Goal: Task Accomplishment & Management: Manage account settings

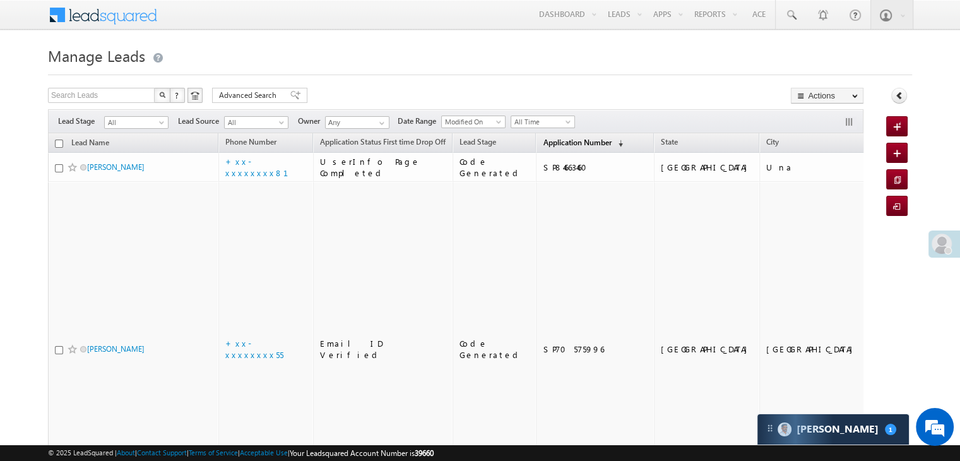
click at [543, 146] on span "Application Number" at bounding box center [577, 142] width 68 height 9
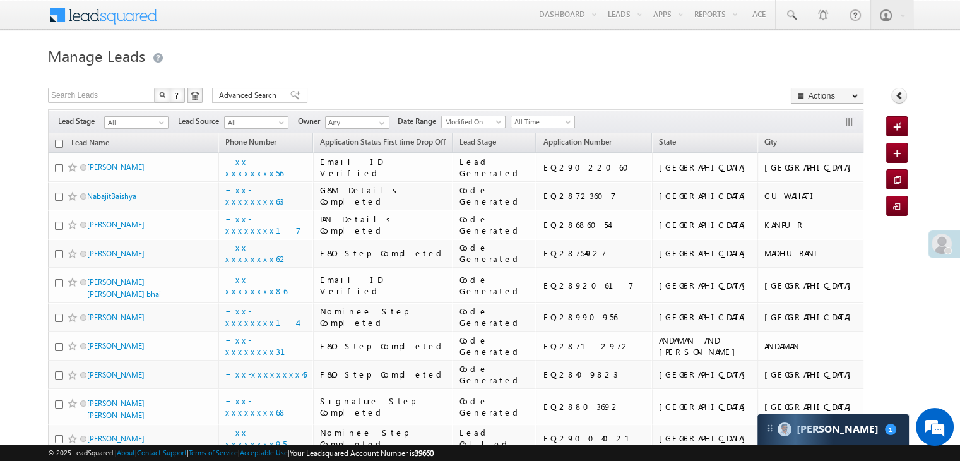
click at [936, 246] on span at bounding box center [942, 244] width 20 height 20
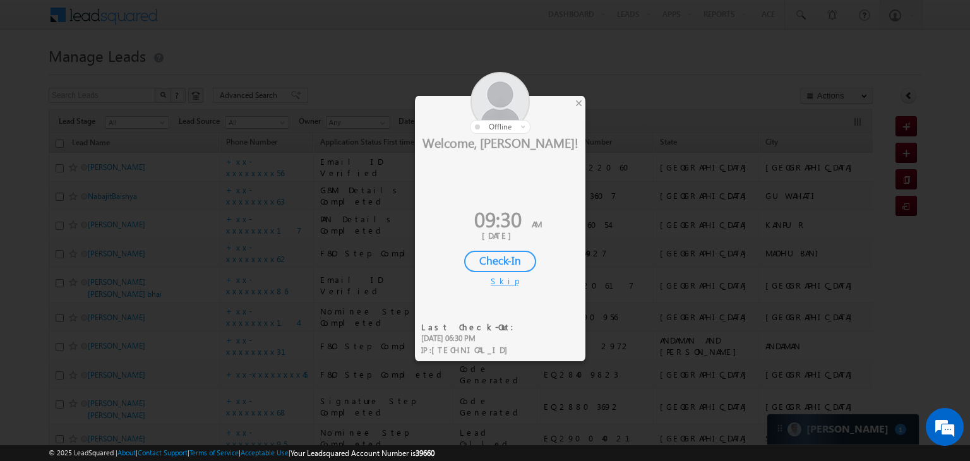
click at [510, 254] on div "Check-In" at bounding box center [500, 261] width 72 height 21
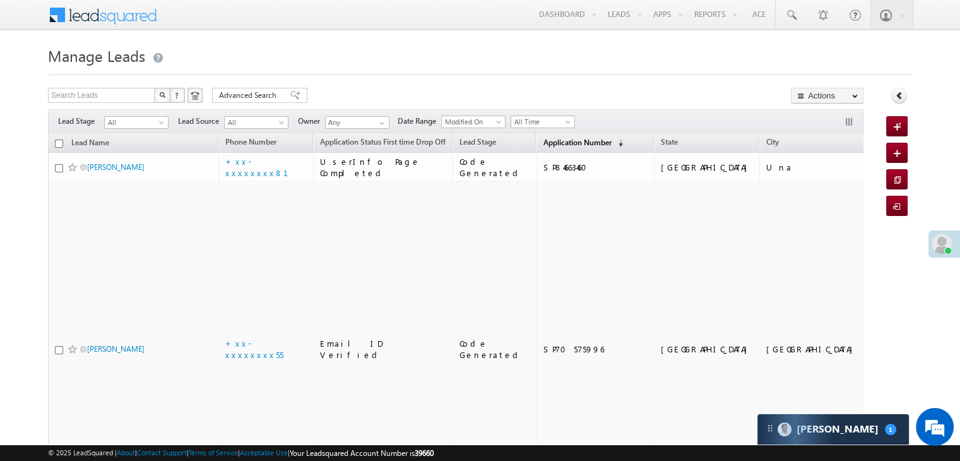
click at [552, 143] on span "Application Number" at bounding box center [577, 142] width 68 height 9
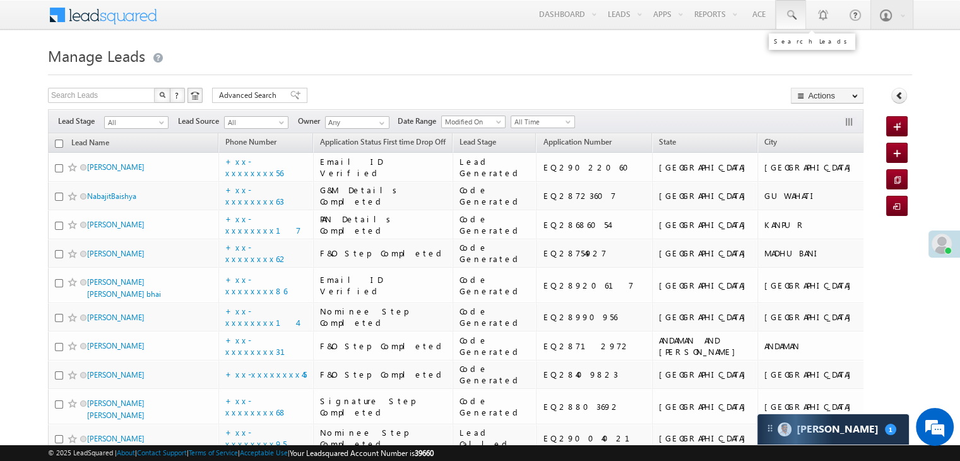
click at [789, 13] on span at bounding box center [791, 15] width 13 height 13
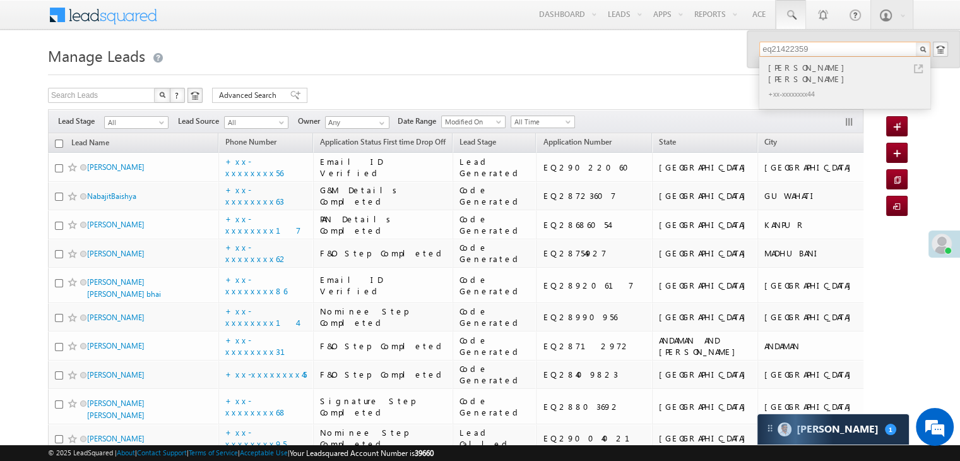
type input "eq21422359"
click at [813, 69] on div "DEEAK PADMAKAR DHOK" at bounding box center [850, 73] width 169 height 25
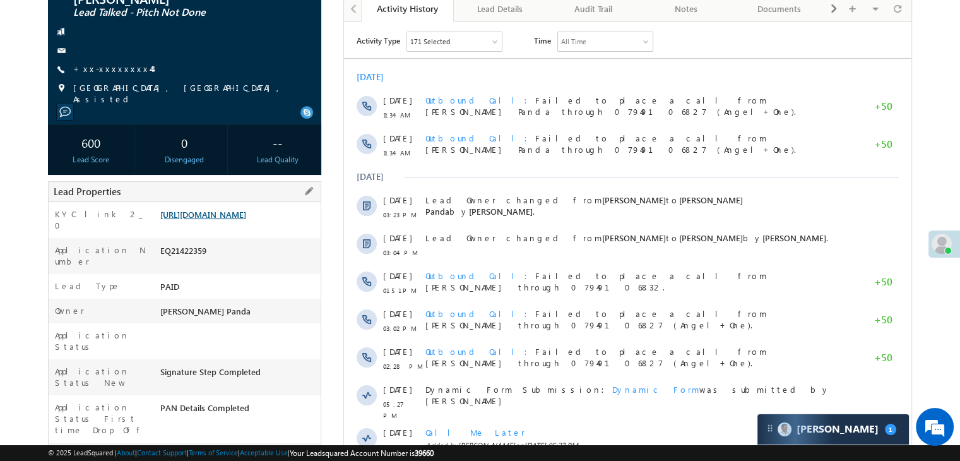
scroll to position [64, 0]
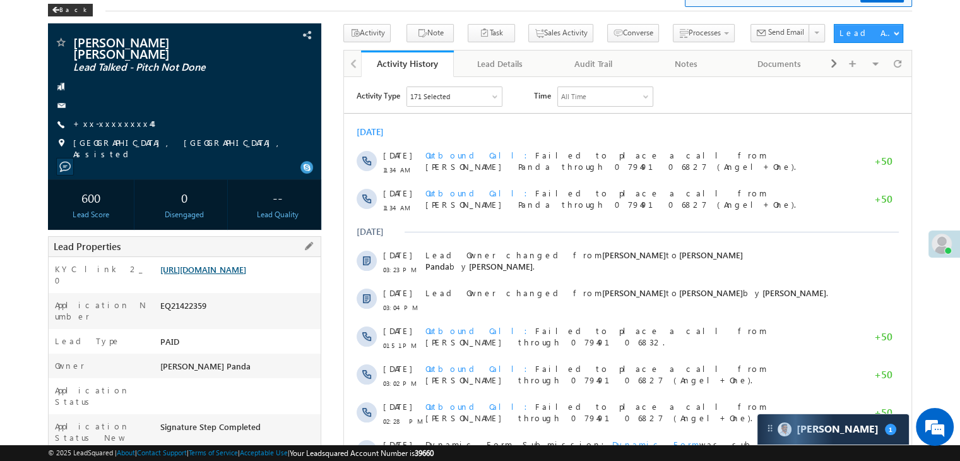
click at [246, 268] on link "[URL][DOMAIN_NAME]" at bounding box center [203, 269] width 86 height 11
click at [67, 8] on div "Back" at bounding box center [70, 10] width 45 height 13
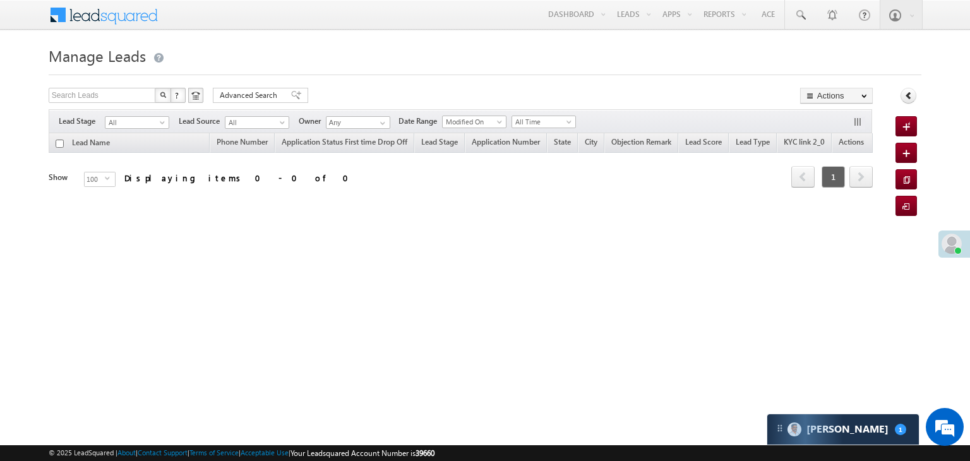
click at [729, 54] on h1 "Manage Leads" at bounding box center [485, 54] width 872 height 25
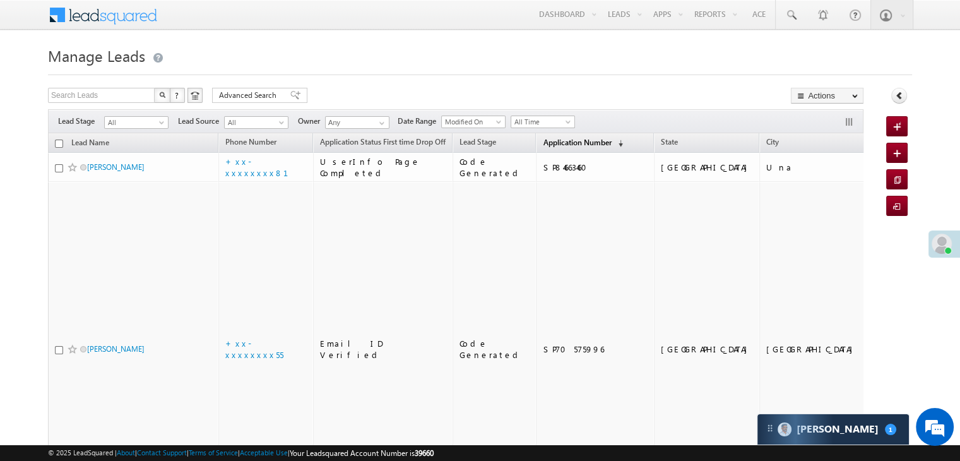
click at [568, 143] on span "Application Number" at bounding box center [577, 142] width 68 height 9
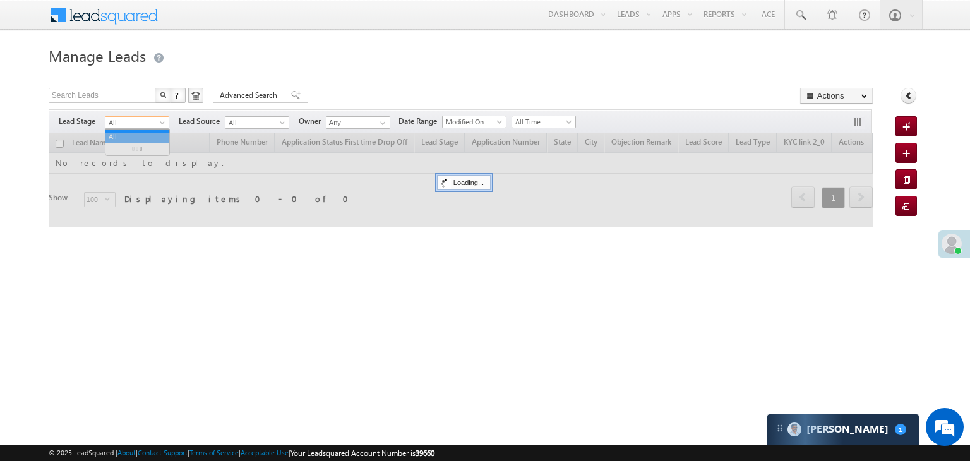
click at [159, 127] on span at bounding box center [163, 125] width 10 height 10
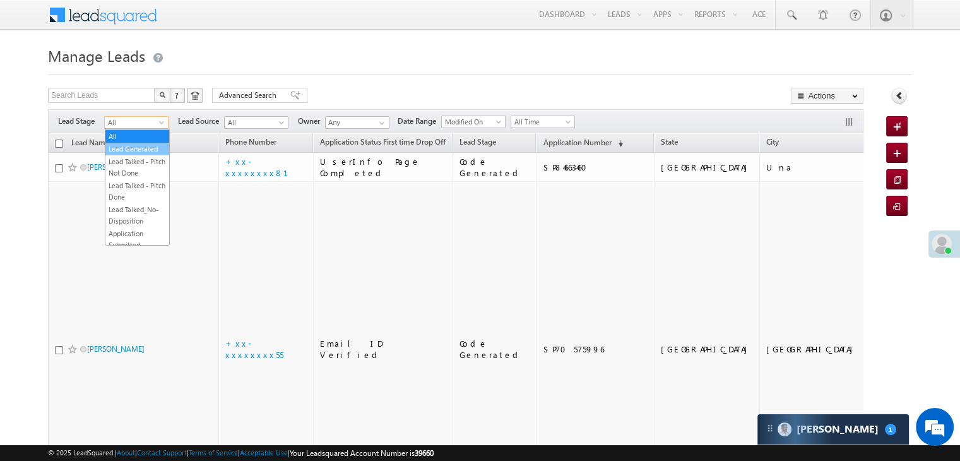
click at [135, 153] on link "Lead Generated" at bounding box center [137, 148] width 64 height 11
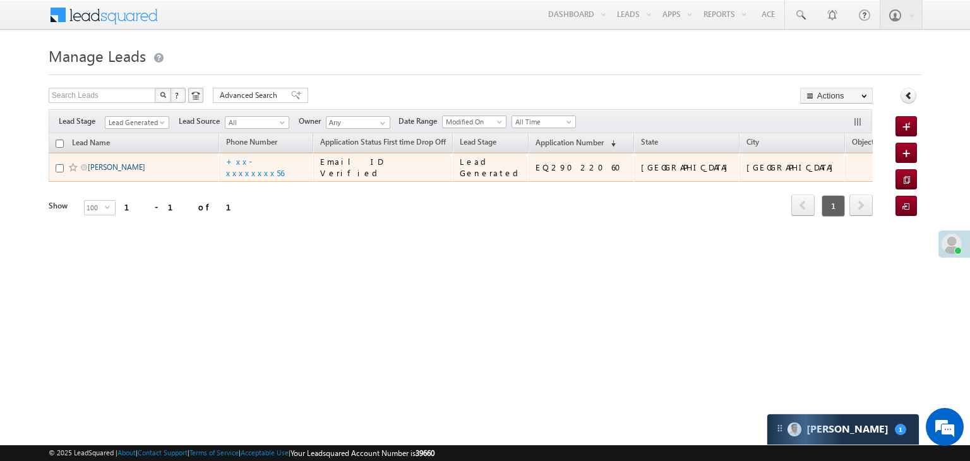
click at [128, 172] on link "Rasiya Vasuniya" at bounding box center [116, 166] width 57 height 9
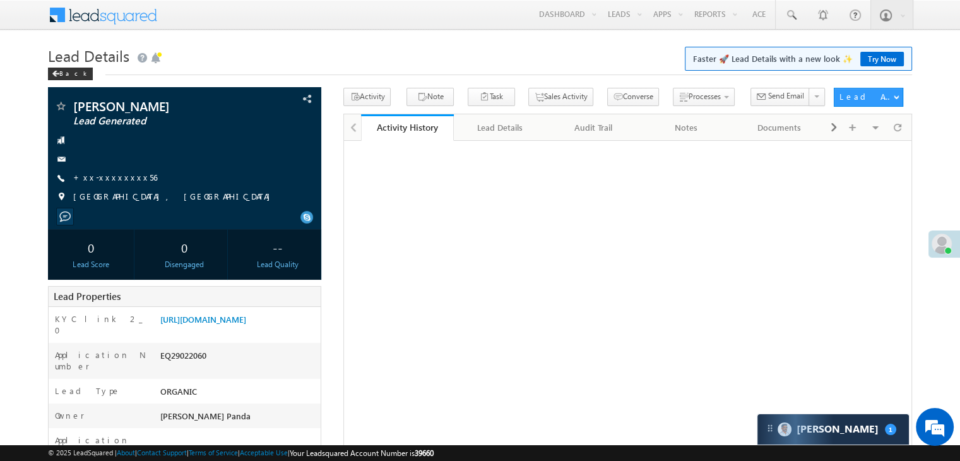
click at [113, 180] on link "+xx-xxxxxxxx56" at bounding box center [115, 177] width 84 height 11
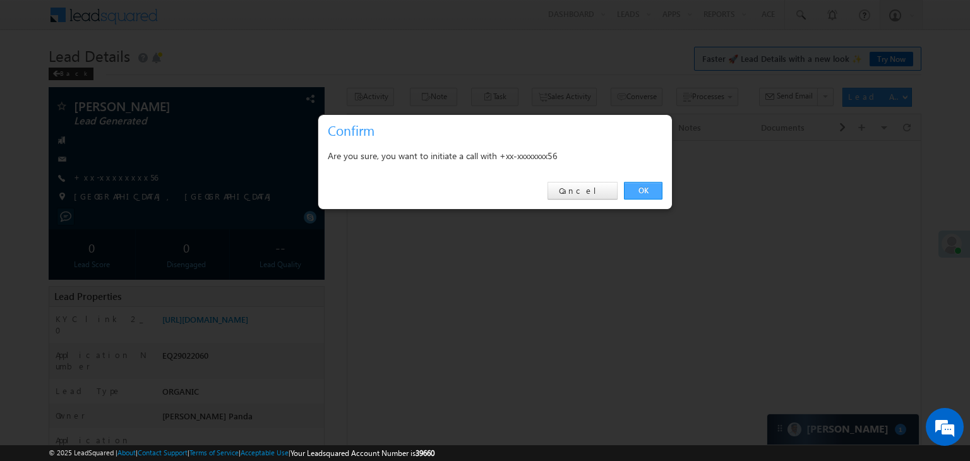
click at [643, 188] on link "OK" at bounding box center [643, 191] width 39 height 18
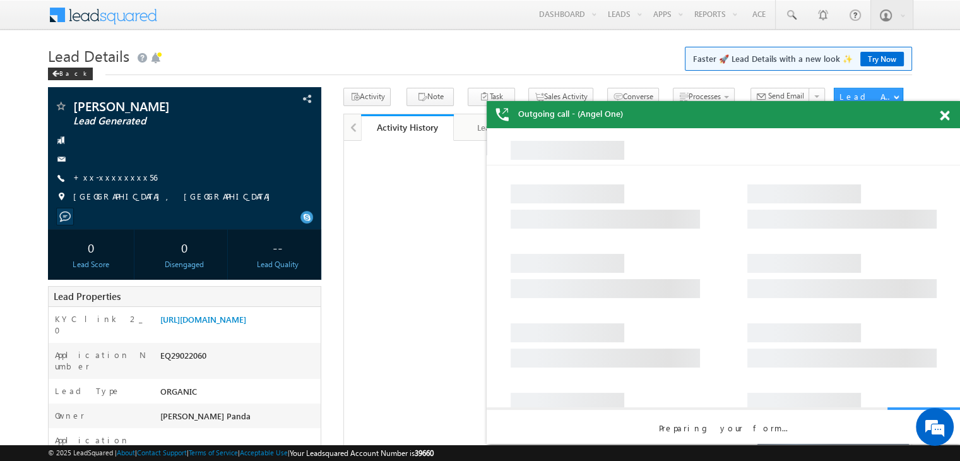
click at [943, 116] on span at bounding box center [944, 115] width 9 height 11
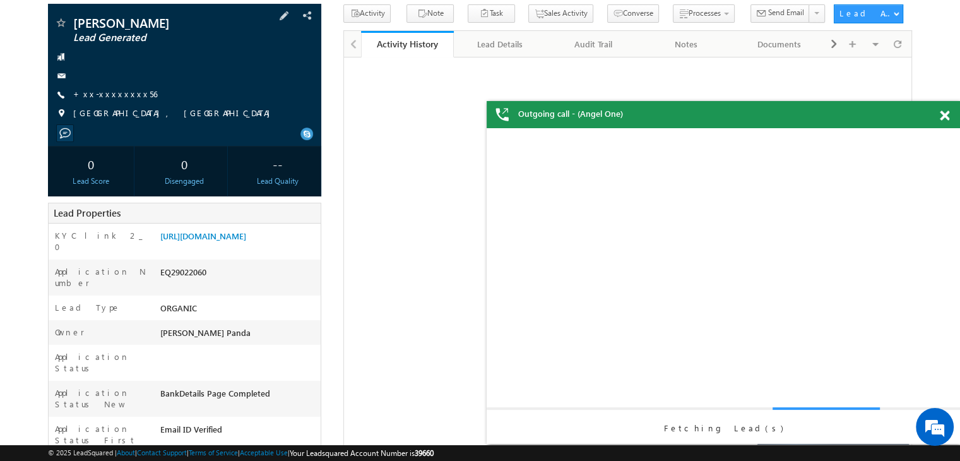
scroll to position [126, 0]
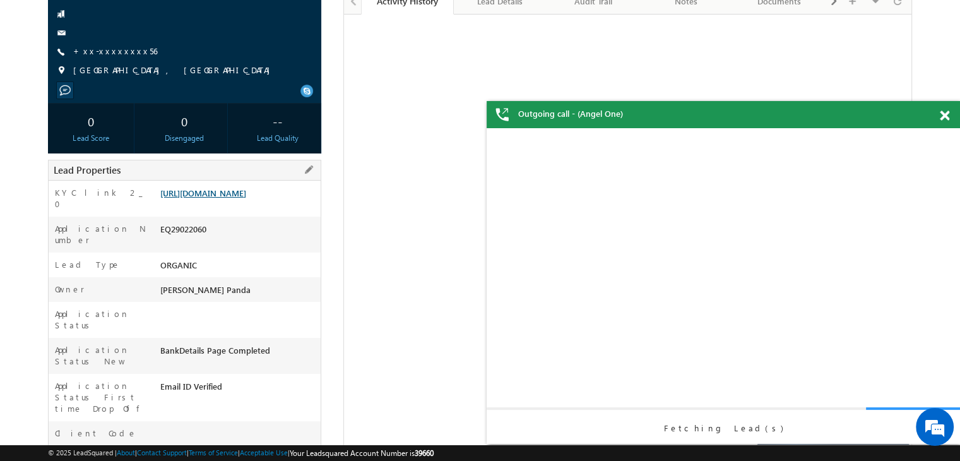
click at [218, 198] on link "https://angelbroking1-pk3em7sa.customui-test.leadsquared.com?leadId=a0281561-38…" at bounding box center [203, 193] width 86 height 11
click at [102, 54] on link "+xx-xxxxxxxx56" at bounding box center [115, 50] width 84 height 11
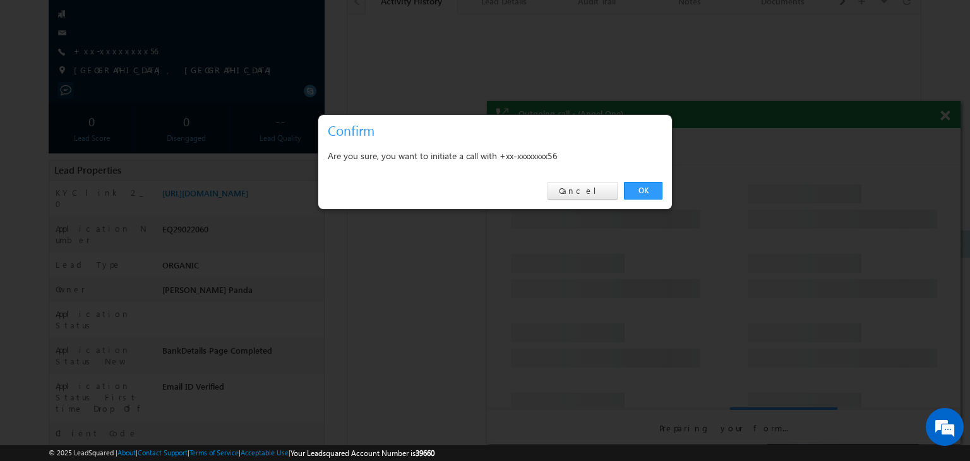
drag, startPoint x: 643, startPoint y: 186, endPoint x: 515, endPoint y: 102, distance: 152.3
click at [643, 186] on link "OK" at bounding box center [643, 191] width 39 height 18
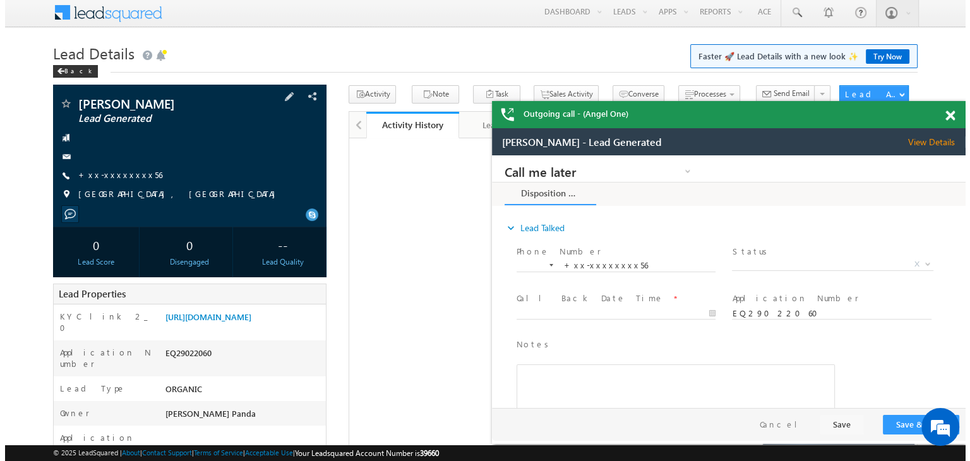
scroll to position [0, 0]
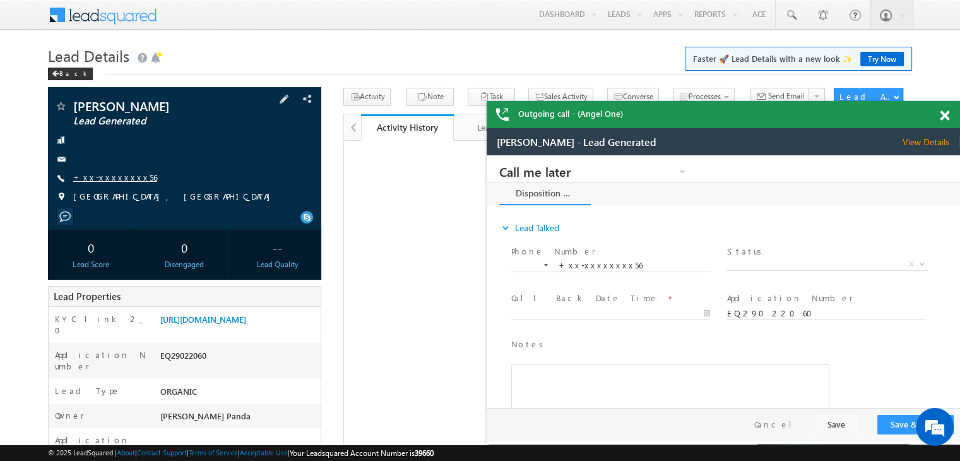
click at [119, 181] on link "+xx-xxxxxxxx56" at bounding box center [115, 177] width 84 height 11
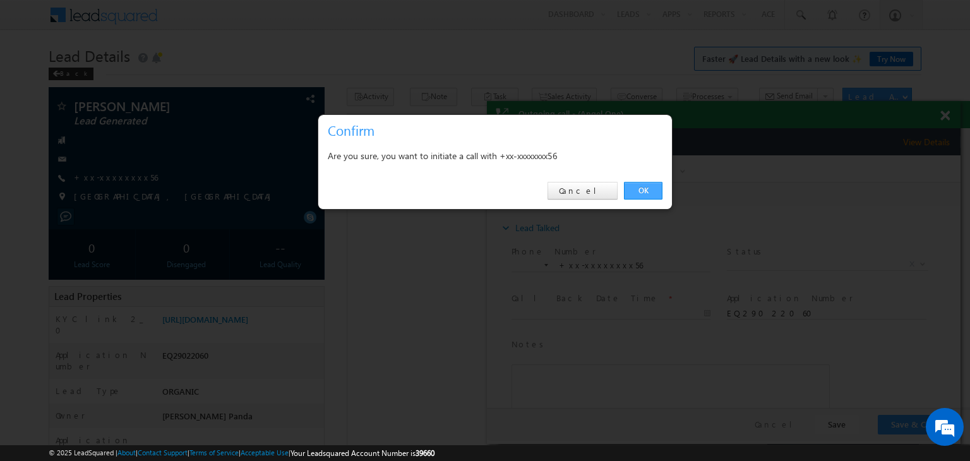
click at [650, 191] on link "OK" at bounding box center [643, 191] width 39 height 18
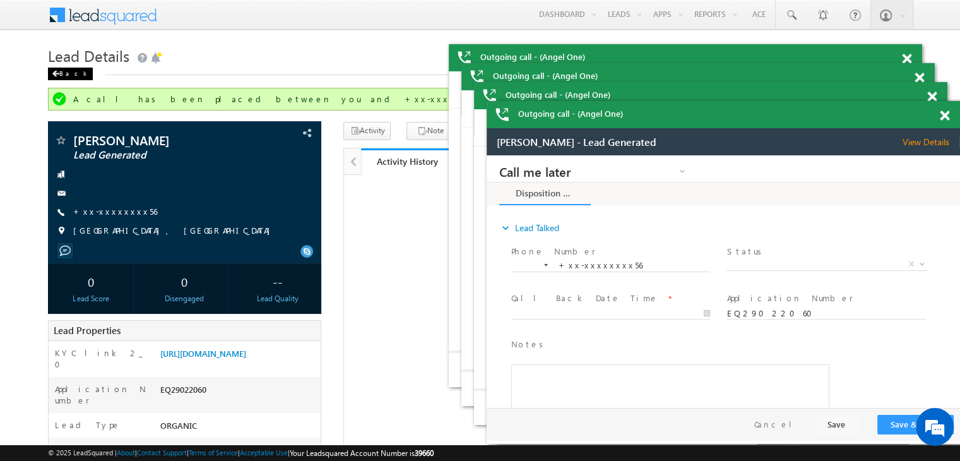
click at [58, 71] on div "Back" at bounding box center [70, 74] width 45 height 13
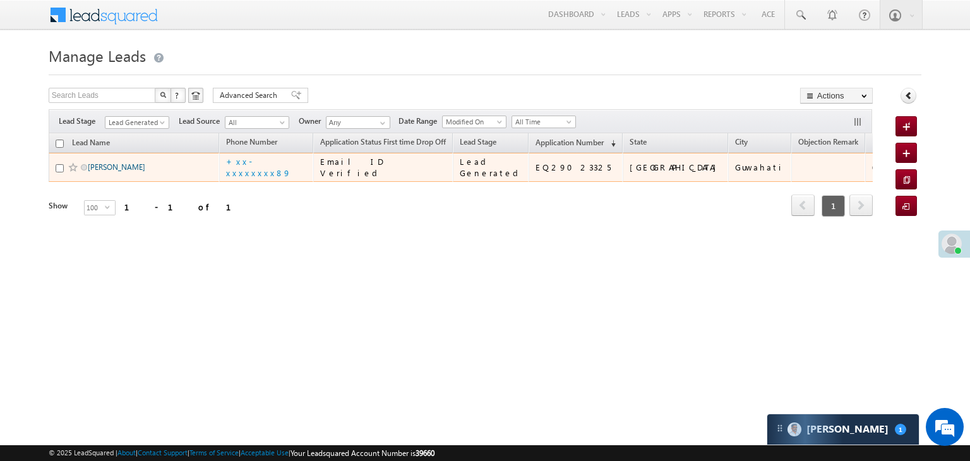
click at [123, 172] on link "[PERSON_NAME]" at bounding box center [116, 166] width 57 height 9
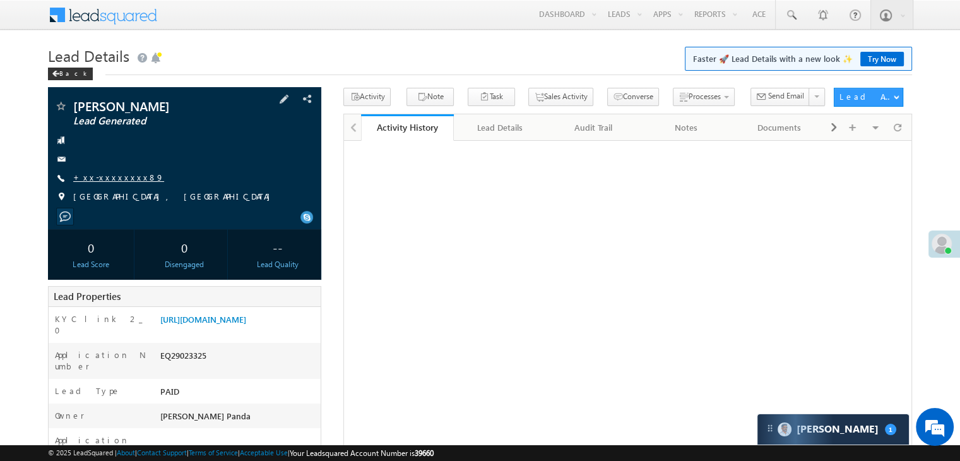
click at [108, 176] on link "+xx-xxxxxxxx89" at bounding box center [118, 177] width 91 height 11
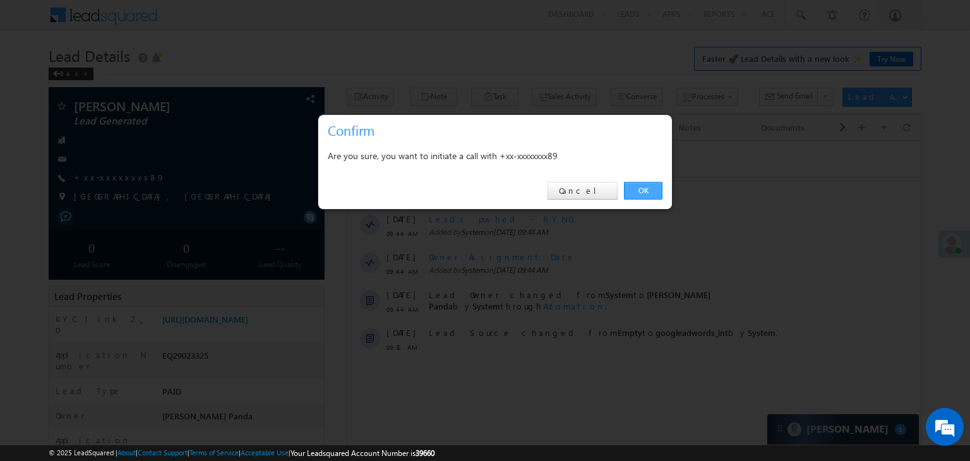
click at [636, 187] on link "OK" at bounding box center [643, 191] width 39 height 18
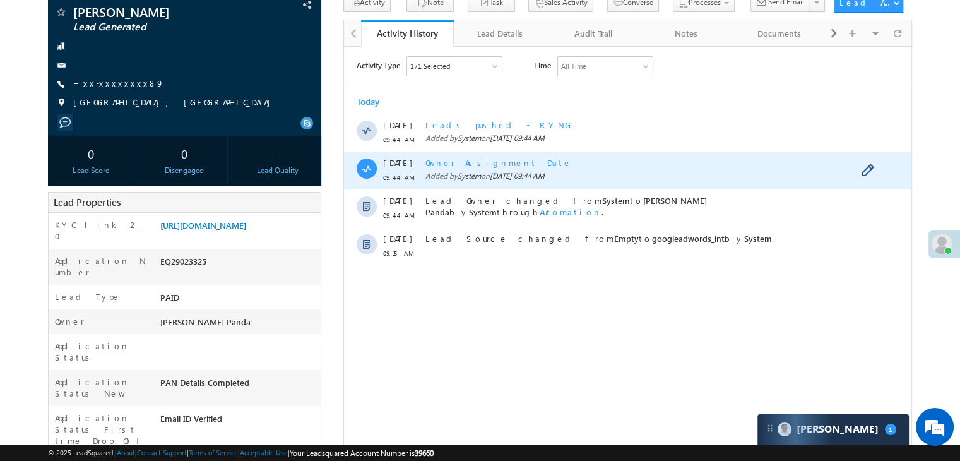
scroll to position [189, 0]
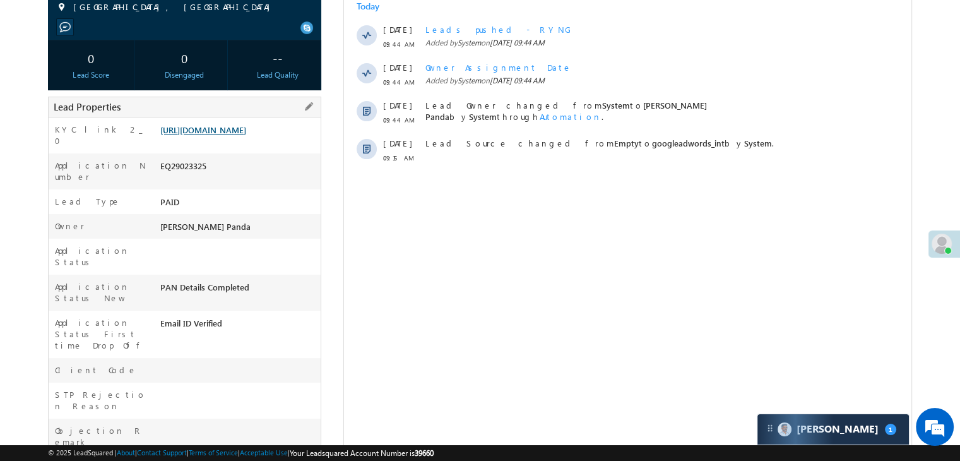
click at [246, 135] on link "https://angelbroking1-pk3em7sa.customui-test.leadsquared.com?leadId=40a52564-31…" at bounding box center [203, 129] width 86 height 11
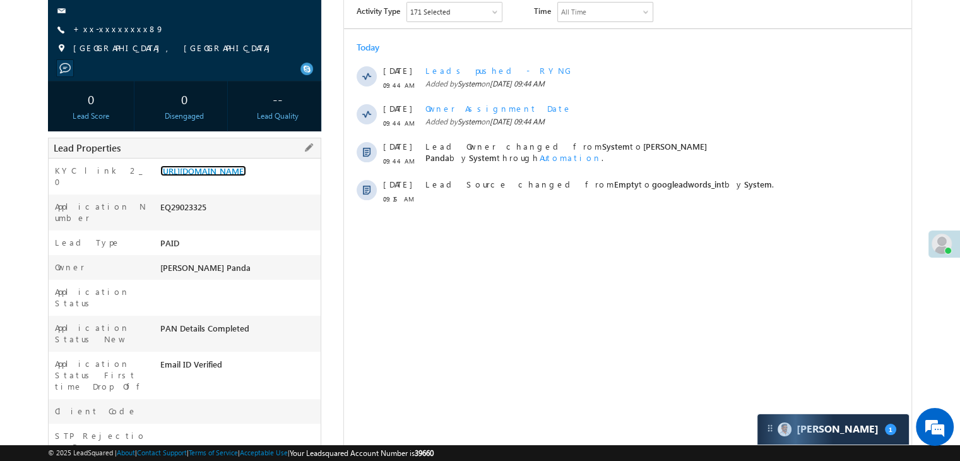
scroll to position [126, 0]
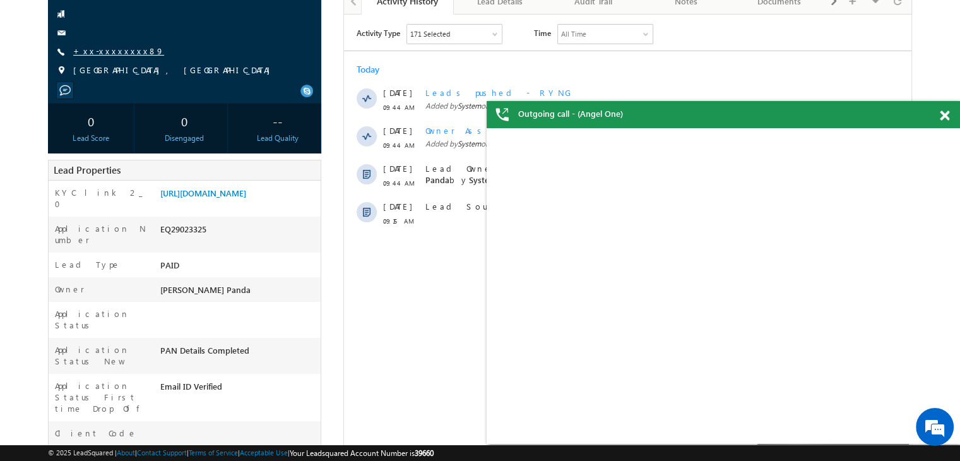
click at [106, 49] on link "+xx-xxxxxxxx89" at bounding box center [118, 50] width 91 height 11
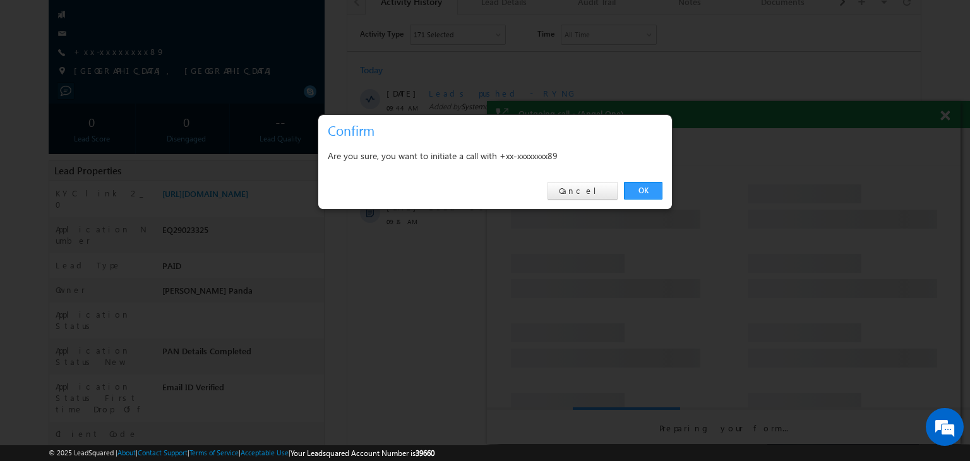
scroll to position [0, 0]
click at [589, 191] on link "Cancel" at bounding box center [582, 191] width 70 height 18
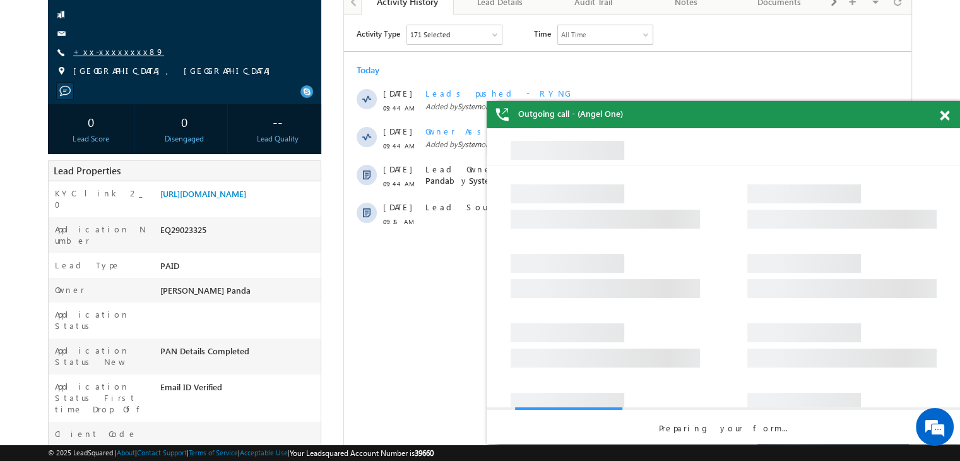
click at [109, 55] on link "+xx-xxxxxxxx89" at bounding box center [118, 51] width 91 height 11
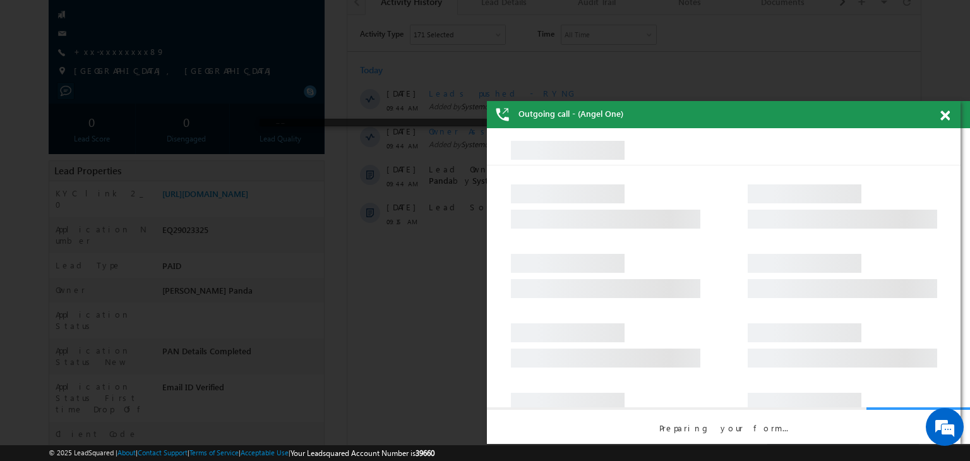
click at [944, 117] on span at bounding box center [944, 115] width 9 height 11
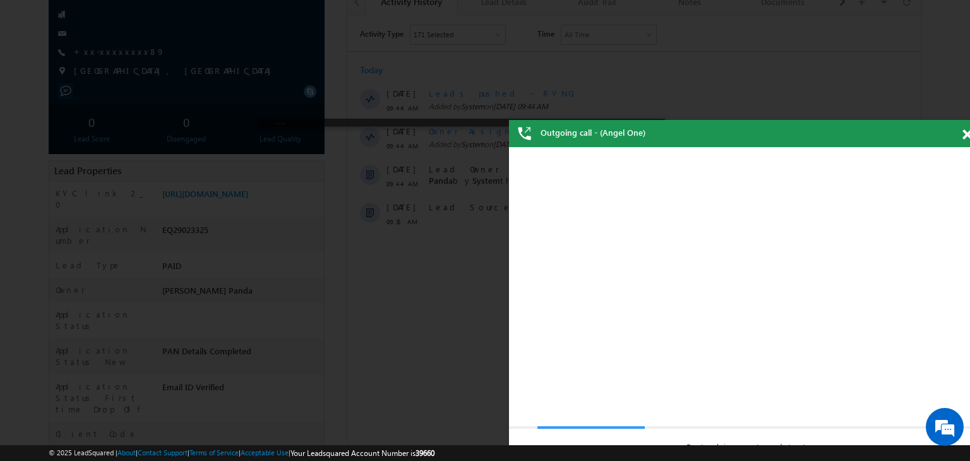
click at [960, 134] on span at bounding box center [966, 134] width 9 height 11
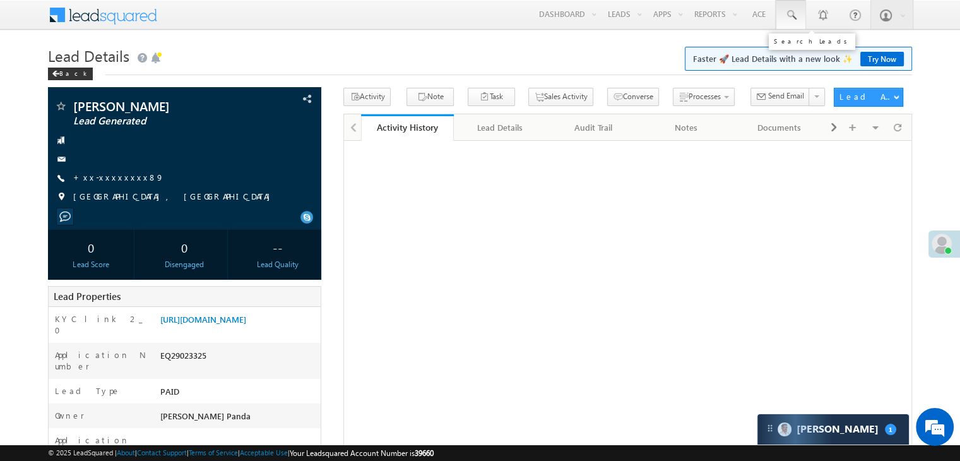
click at [794, 15] on span at bounding box center [791, 15] width 13 height 13
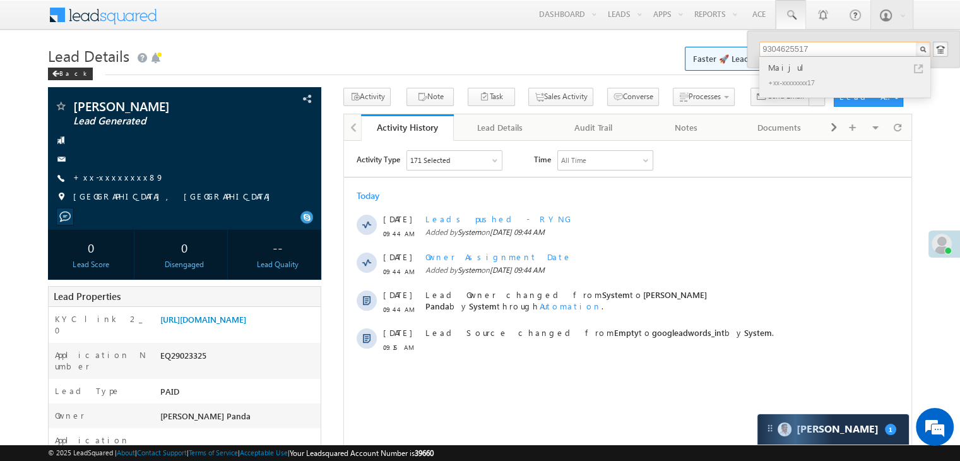
type input "9304625517"
click at [780, 66] on div "Maijul" at bounding box center [850, 68] width 169 height 14
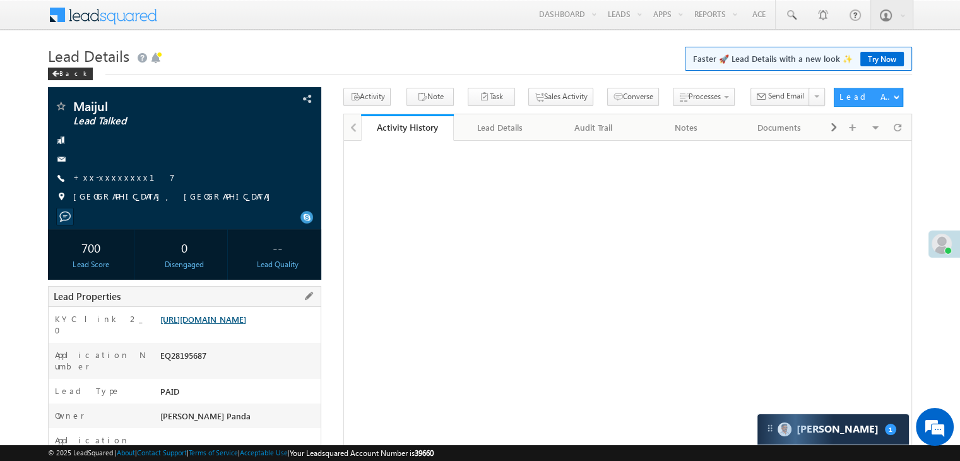
click at [242, 325] on link "https://angelbroking1-pk3em7sa.customui-test.leadsquared.com?leadId=9b207a08-67…" at bounding box center [203, 319] width 86 height 11
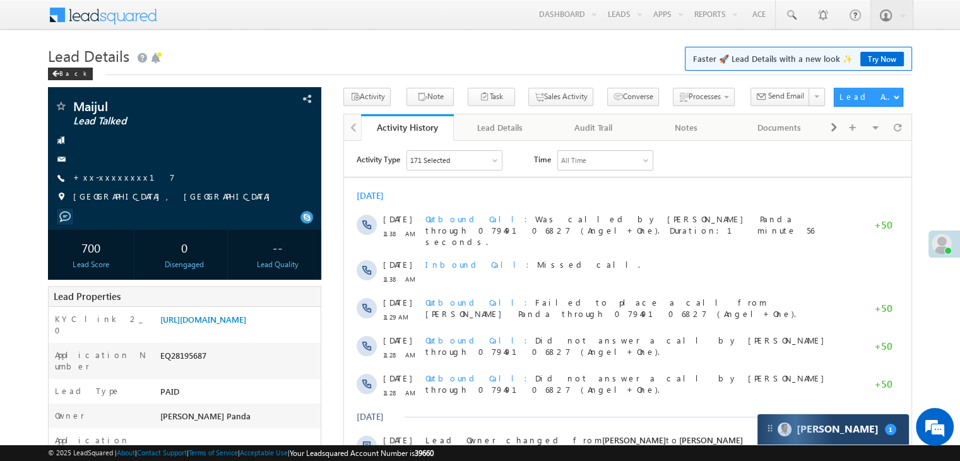
click at [860, 435] on div "Carter 1" at bounding box center [834, 429] width 152 height 30
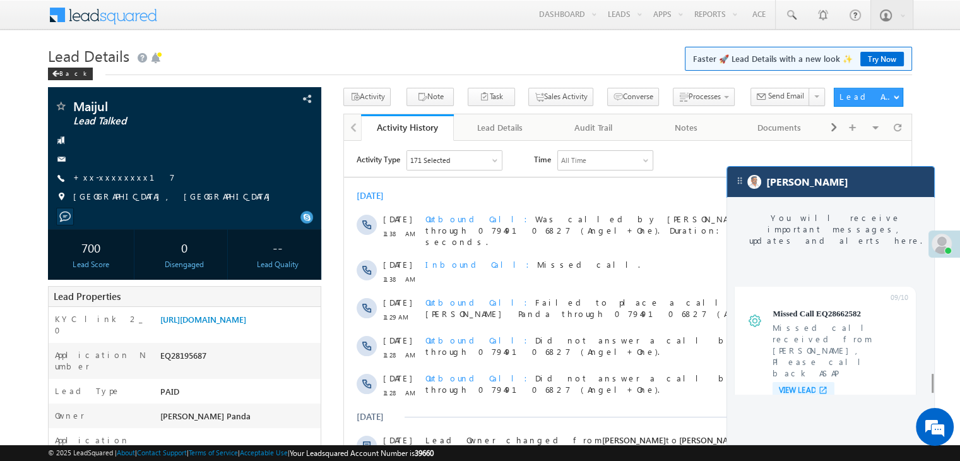
scroll to position [5029, 0]
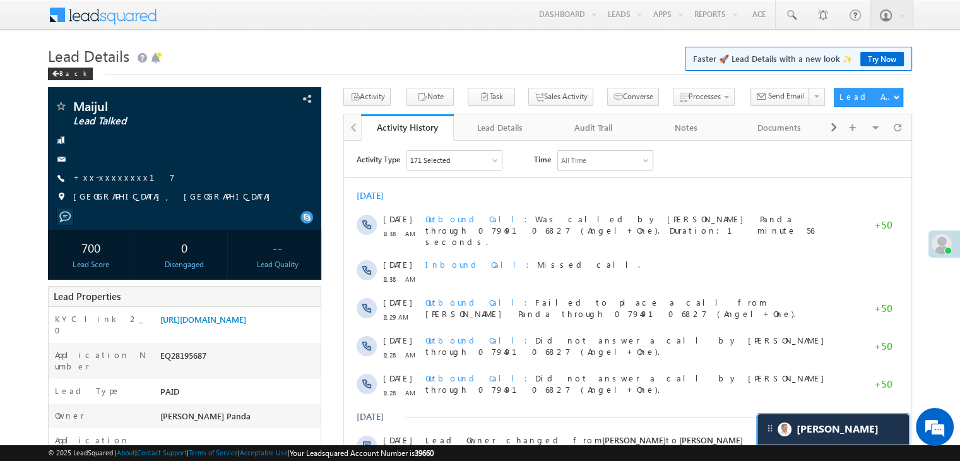
scroll to position [5089, 0]
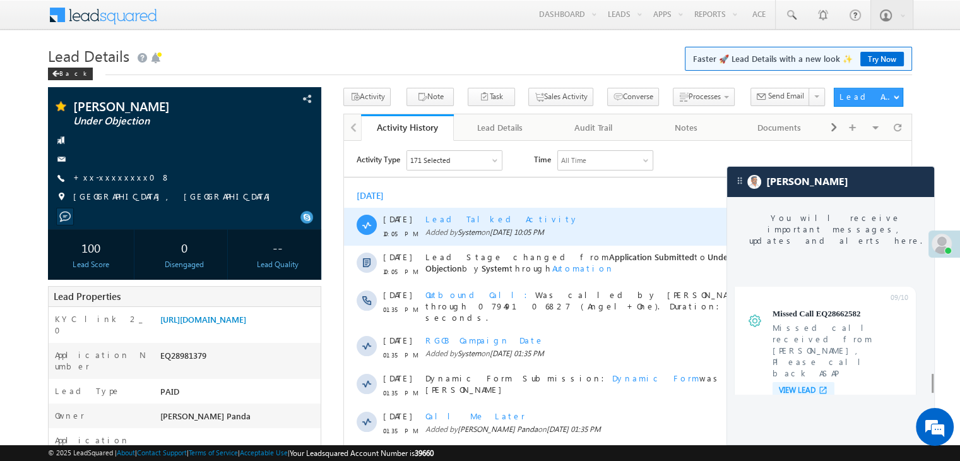
scroll to position [4999, 0]
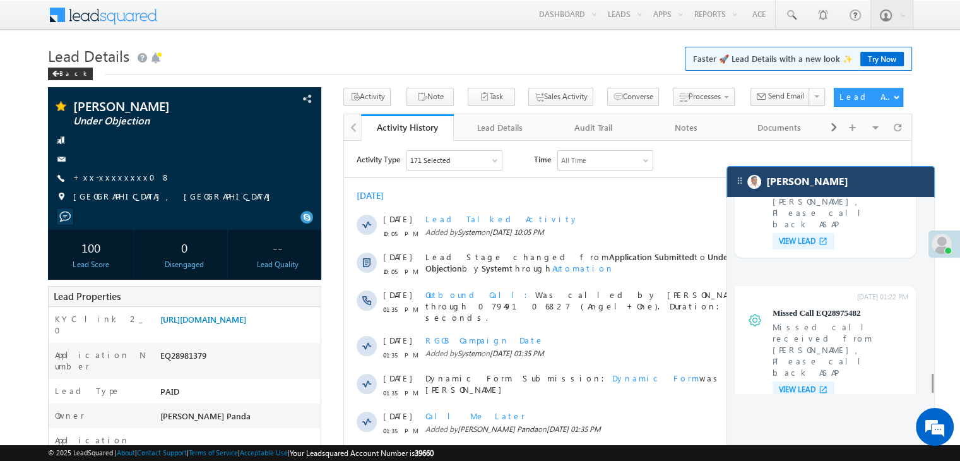
click at [854, 179] on div "[PERSON_NAME]" at bounding box center [830, 182] width 207 height 30
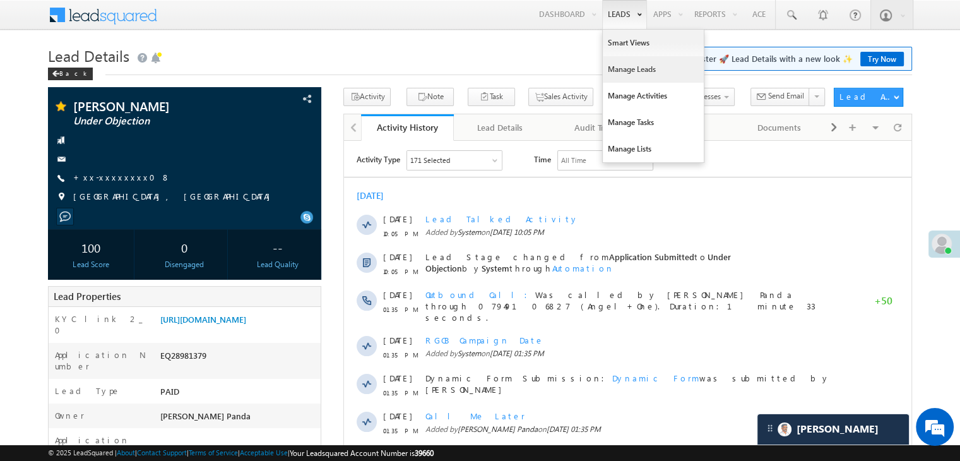
click at [625, 64] on link "Manage Leads" at bounding box center [653, 69] width 101 height 27
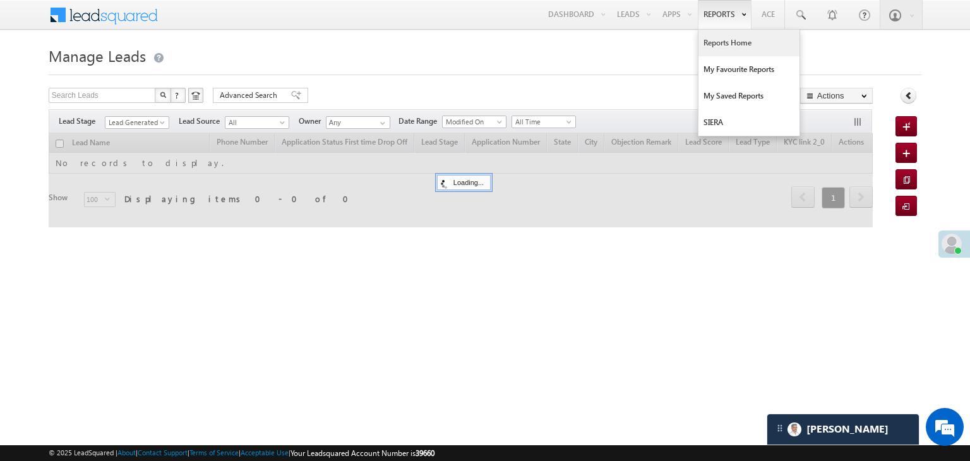
click at [727, 46] on link "Reports Home" at bounding box center [748, 43] width 101 height 27
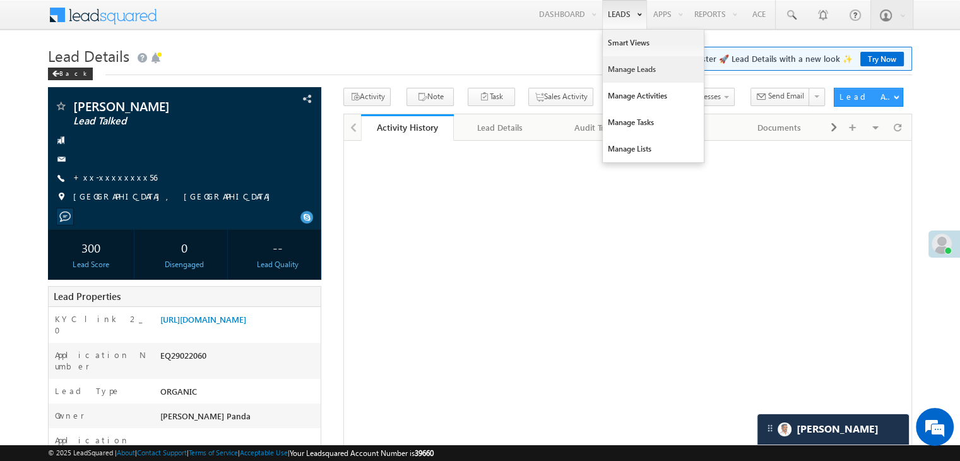
click at [631, 74] on link "Manage Leads" at bounding box center [653, 69] width 101 height 27
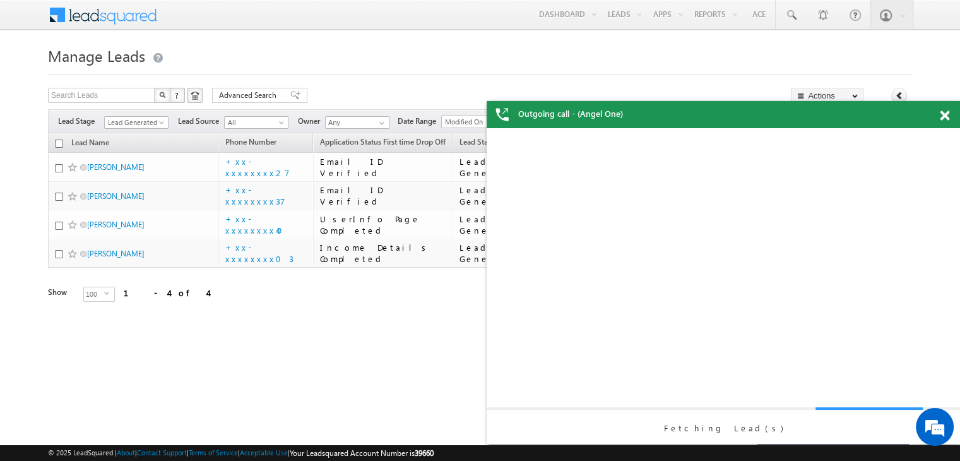
click at [944, 119] on span at bounding box center [944, 115] width 9 height 11
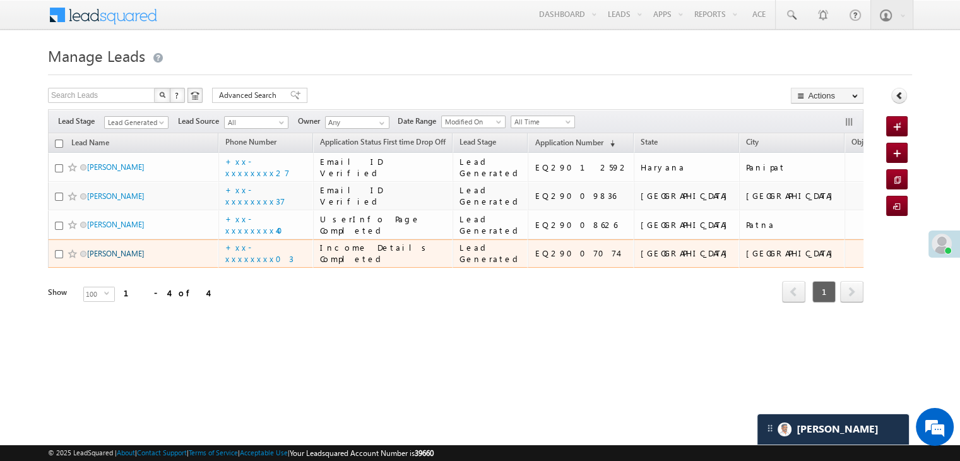
click at [110, 258] on link "[PERSON_NAME]" at bounding box center [115, 253] width 57 height 9
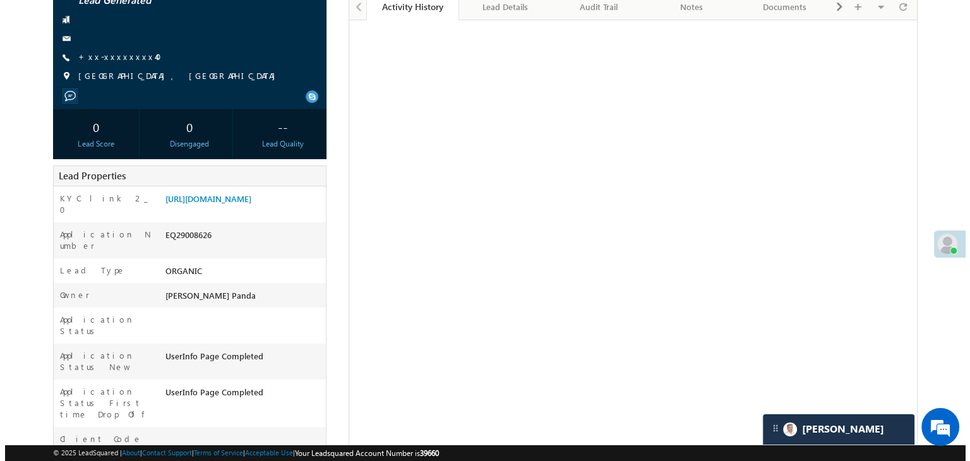
scroll to position [126, 0]
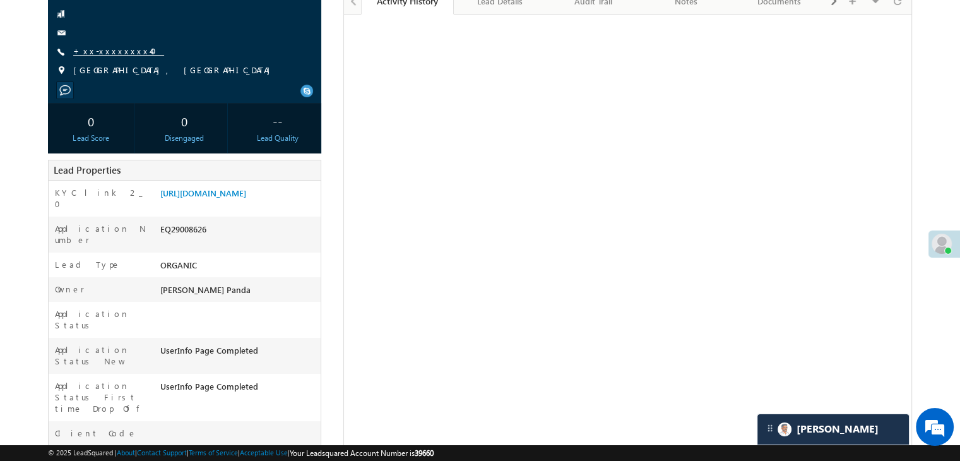
click at [114, 52] on link "+xx-xxxxxxxx40" at bounding box center [118, 50] width 91 height 11
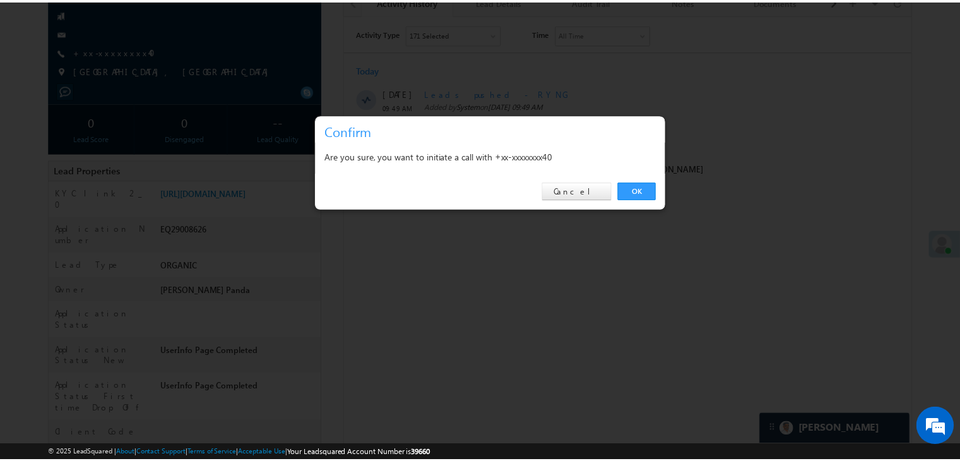
scroll to position [0, 0]
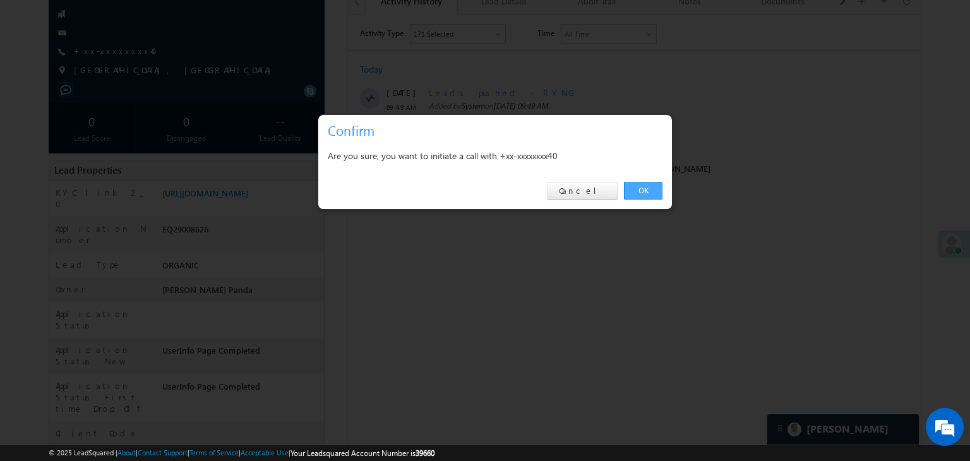
click at [644, 192] on link "OK" at bounding box center [643, 191] width 39 height 18
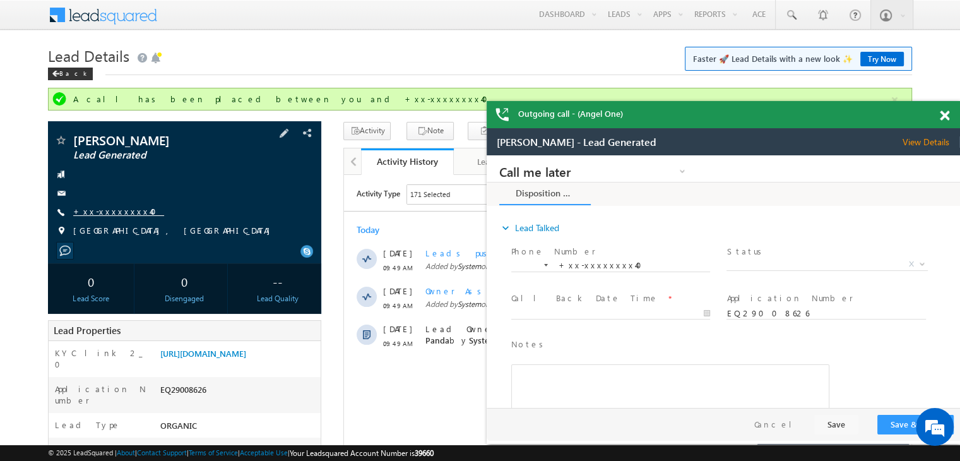
click at [100, 212] on link "+xx-xxxxxxxx40" at bounding box center [118, 211] width 91 height 11
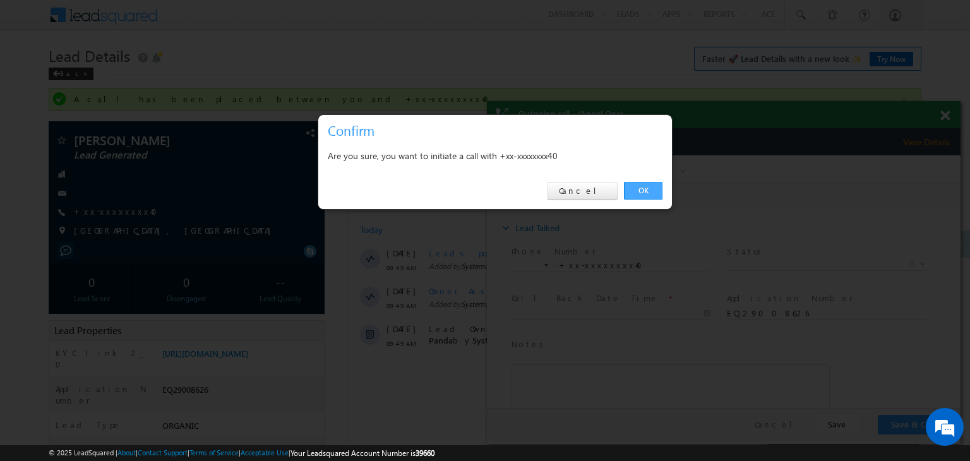
click at [641, 189] on link "OK" at bounding box center [643, 191] width 39 height 18
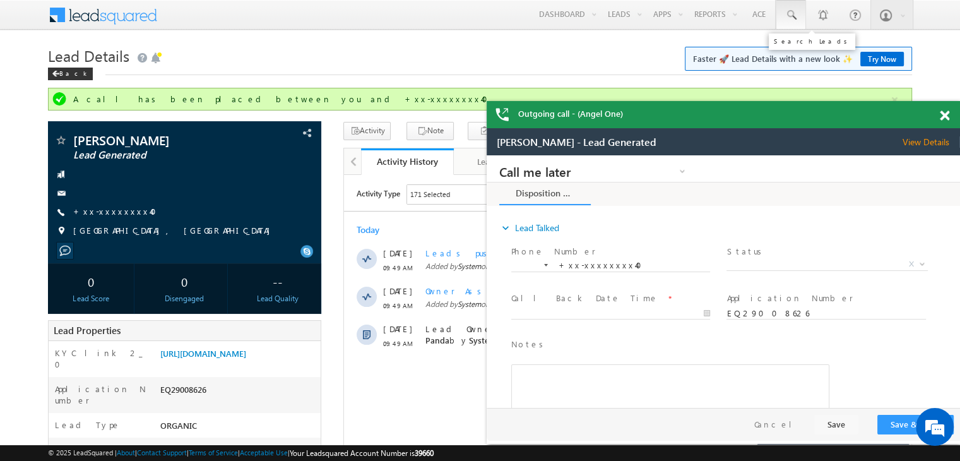
click at [790, 9] on span at bounding box center [791, 15] width 13 height 13
paste input "7551144991"
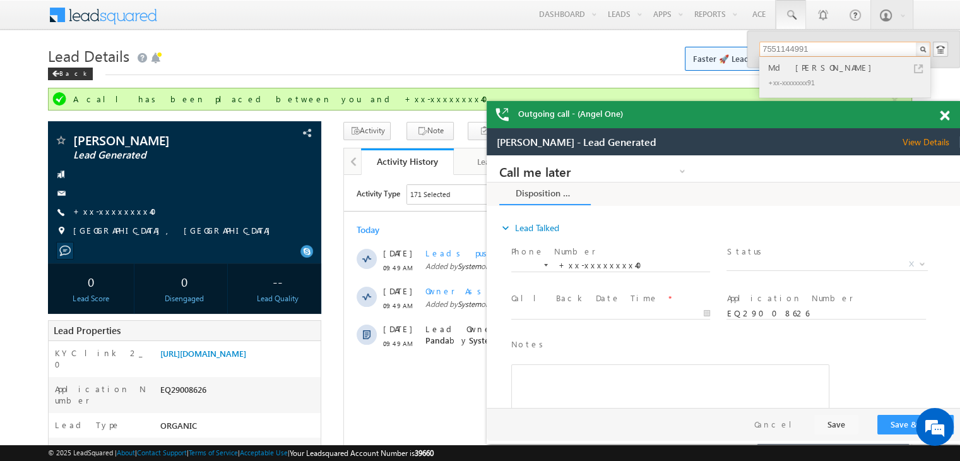
type input "7551144991"
click at [802, 68] on div "Md Majhar" at bounding box center [850, 68] width 169 height 14
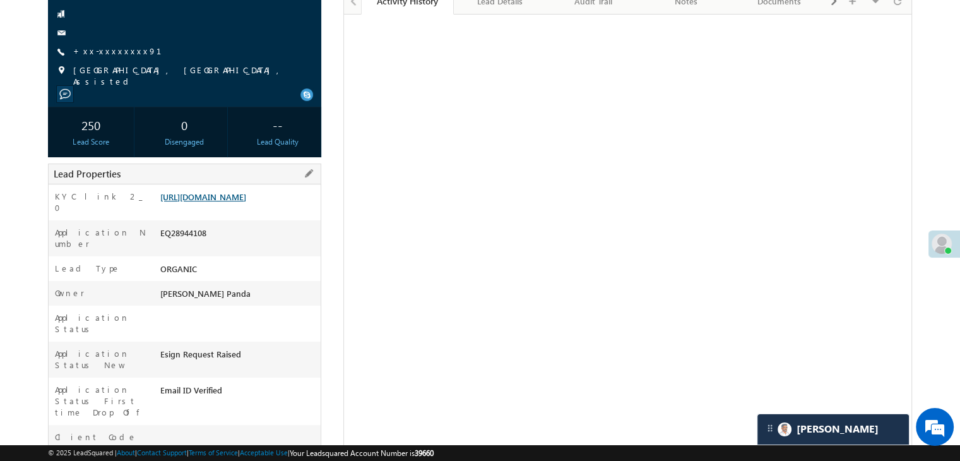
scroll to position [6047, 0]
click at [230, 202] on link "https://angelbroking1-pk3em7sa.customui-test.leadsquared.com?leadId=22080aaf-06…" at bounding box center [203, 196] width 86 height 11
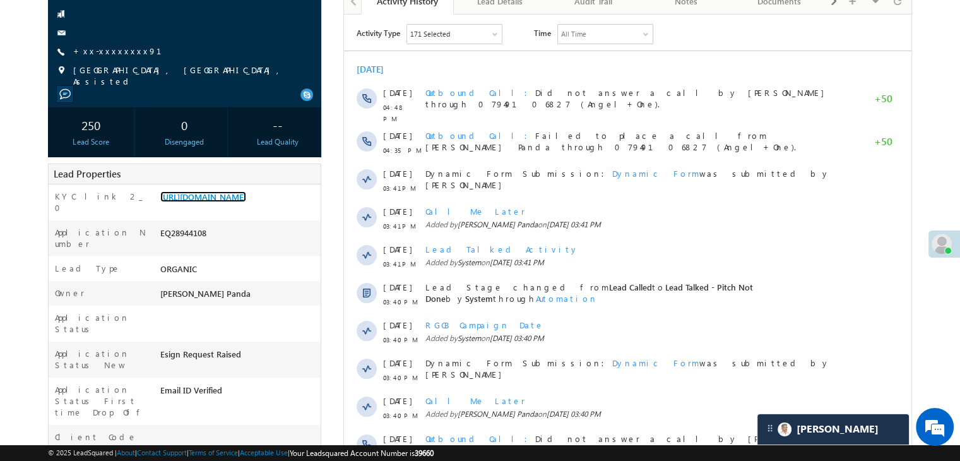
scroll to position [0, 0]
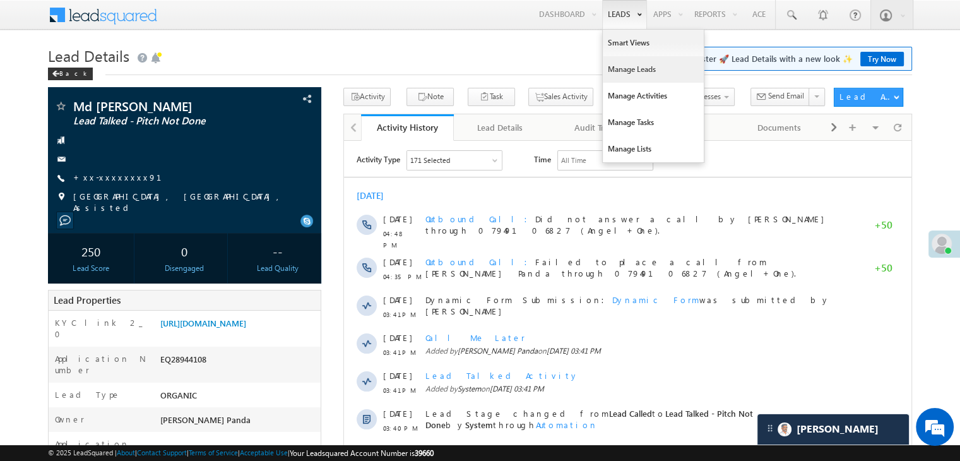
click at [622, 73] on link "Manage Leads" at bounding box center [653, 69] width 101 height 27
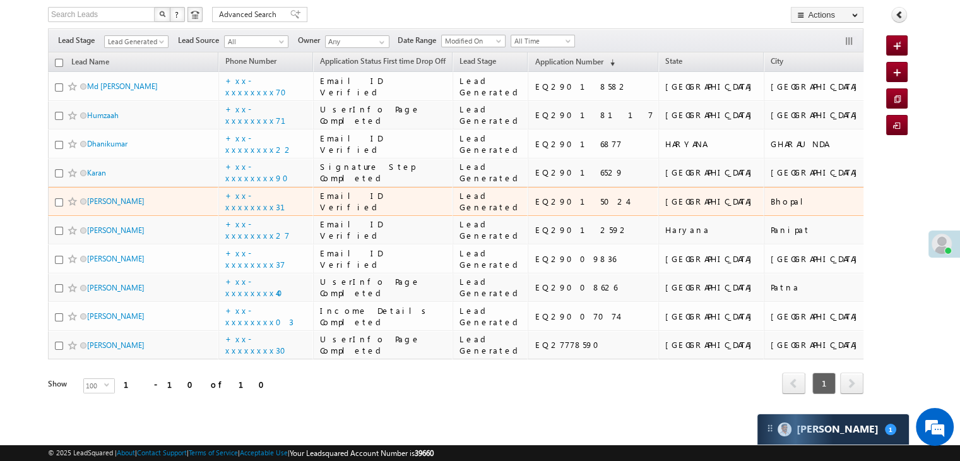
scroll to position [220, 0]
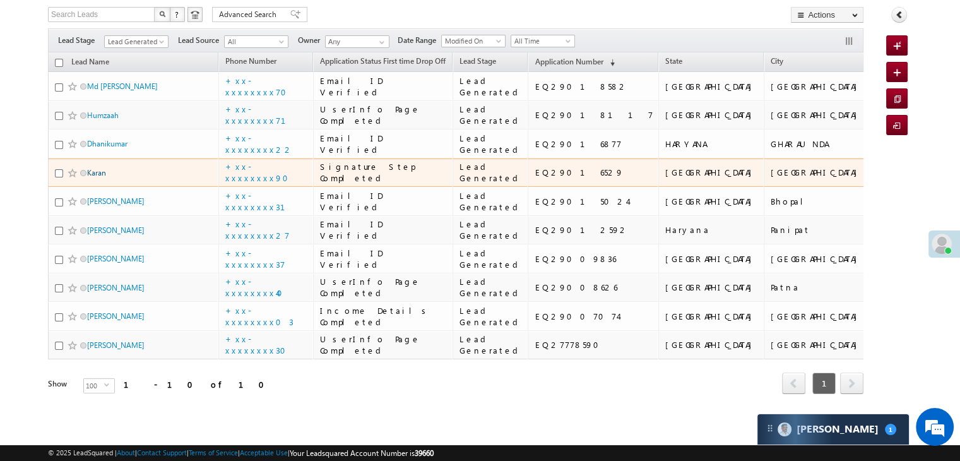
click at [97, 177] on link "Karan" at bounding box center [96, 172] width 19 height 9
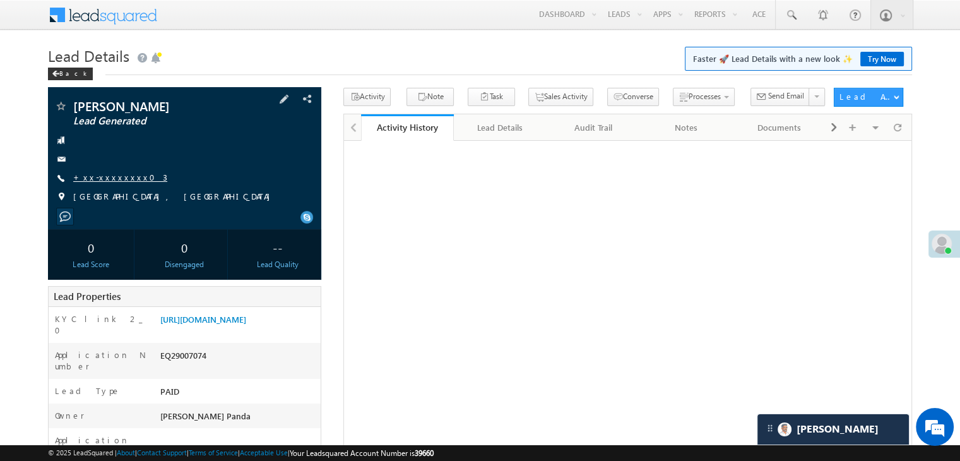
click at [109, 175] on link "+xx-xxxxxxxx03" at bounding box center [120, 177] width 94 height 11
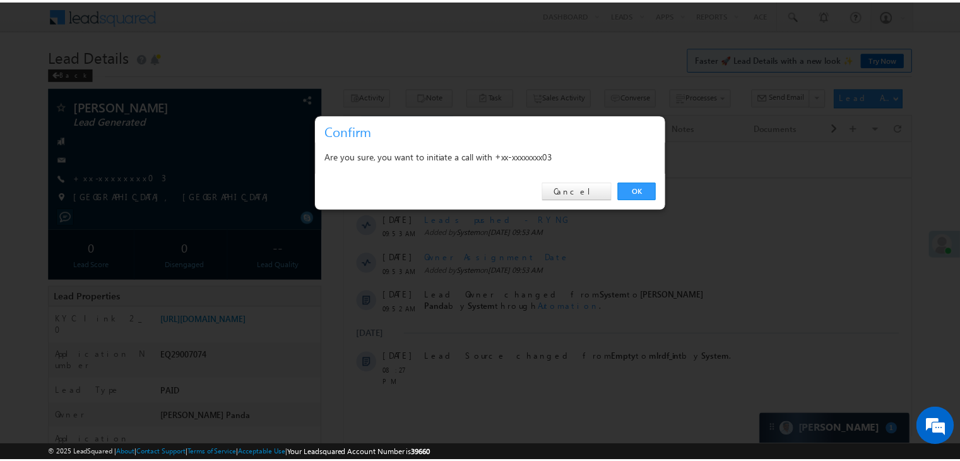
scroll to position [6277, 0]
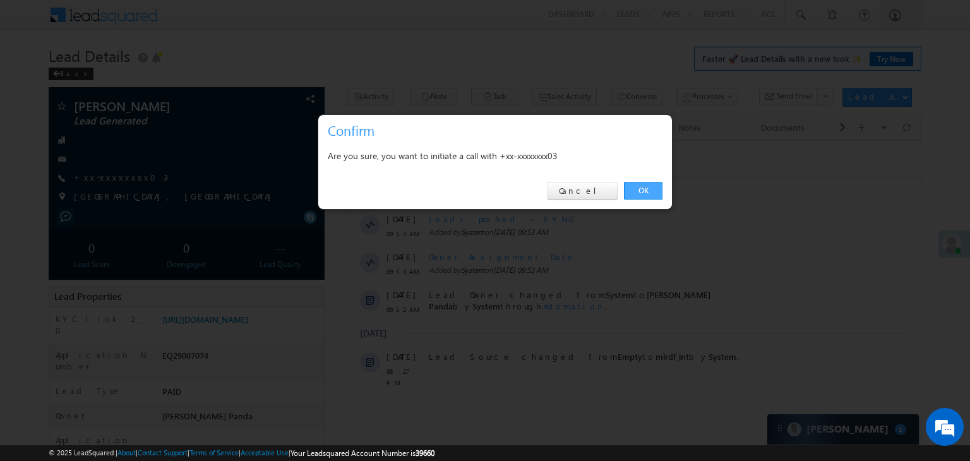
click at [644, 189] on link "OK" at bounding box center [643, 191] width 39 height 18
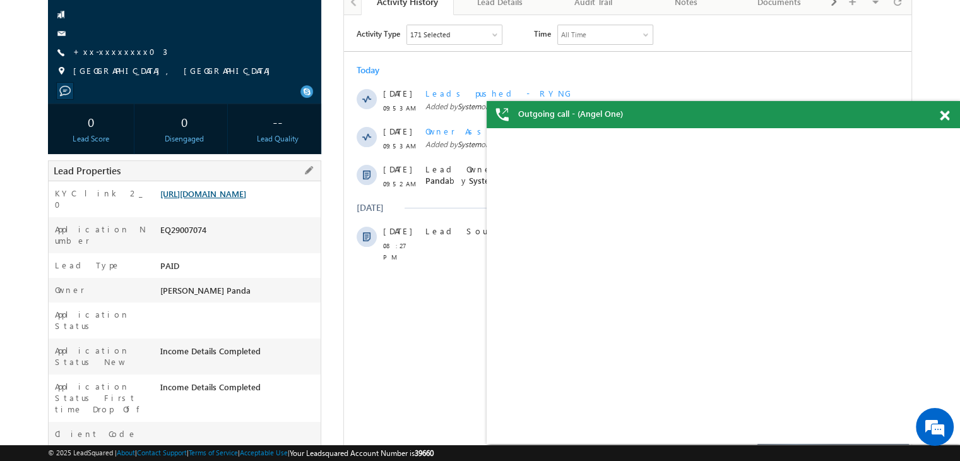
scroll to position [0, 0]
click at [246, 199] on link "[URL][DOMAIN_NAME]" at bounding box center [203, 193] width 86 height 11
click at [945, 116] on span at bounding box center [944, 115] width 9 height 11
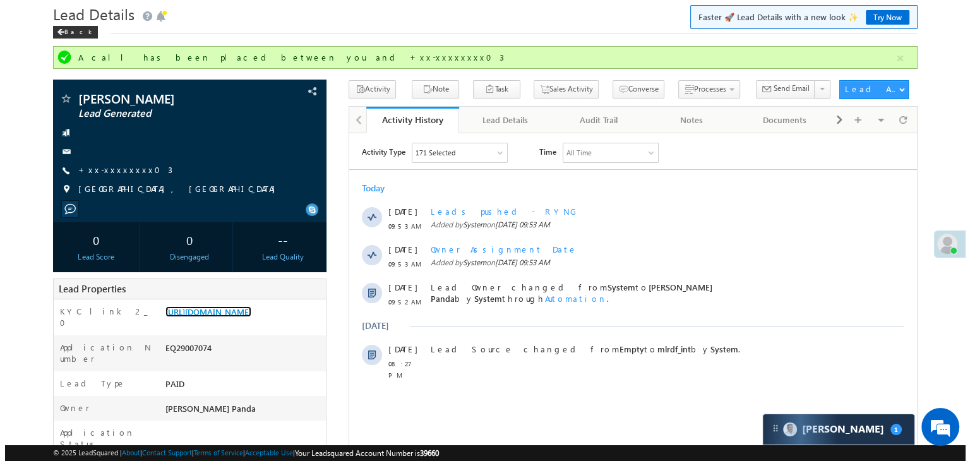
scroll to position [33, 0]
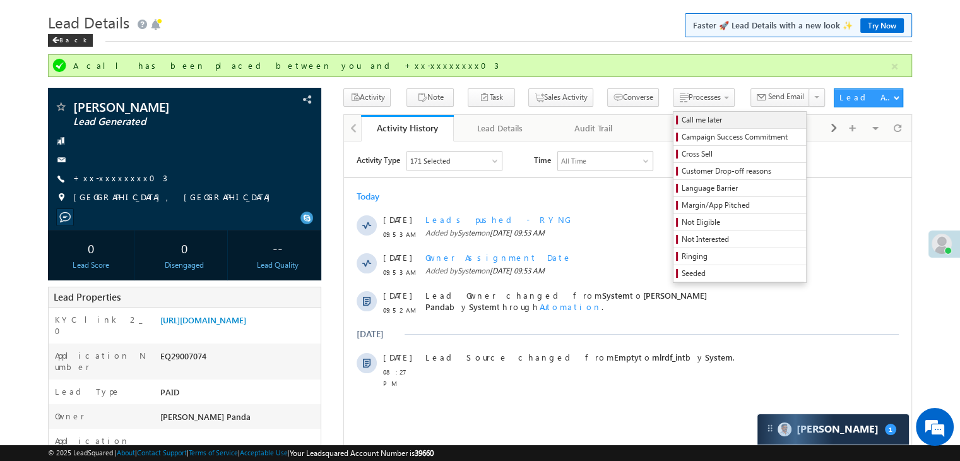
click at [684, 125] on link "Call me later" at bounding box center [740, 120] width 133 height 16
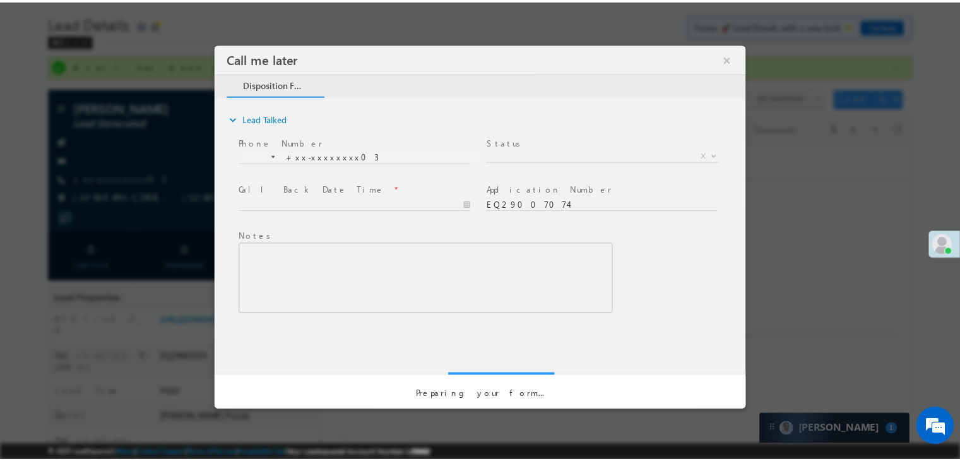
scroll to position [0, 0]
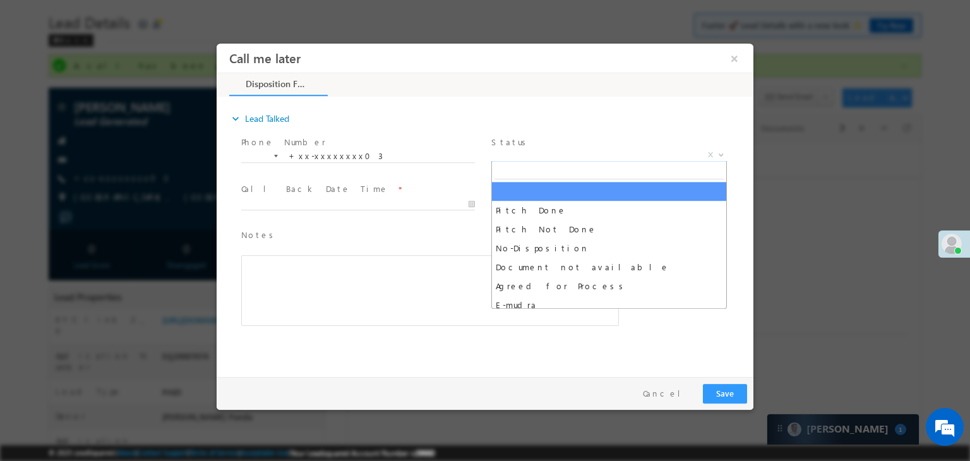
click at [584, 149] on span "X" at bounding box center [608, 155] width 235 height 13
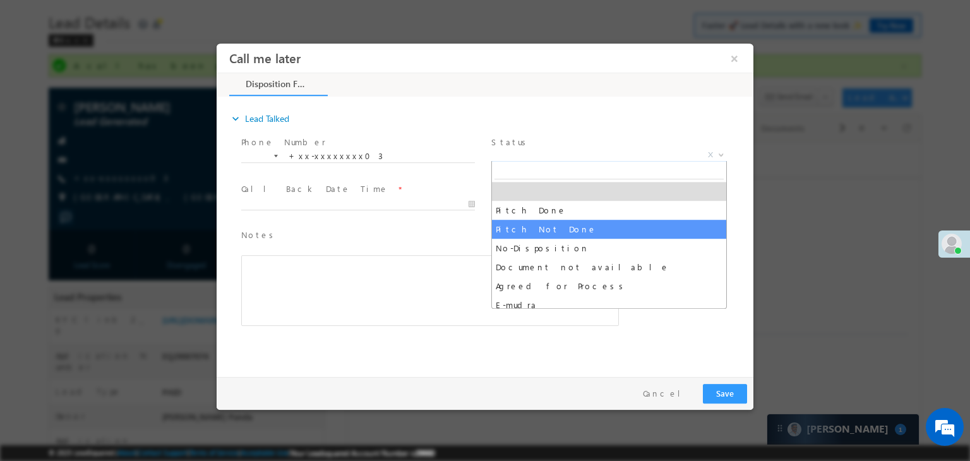
select select "Pitch Not Done"
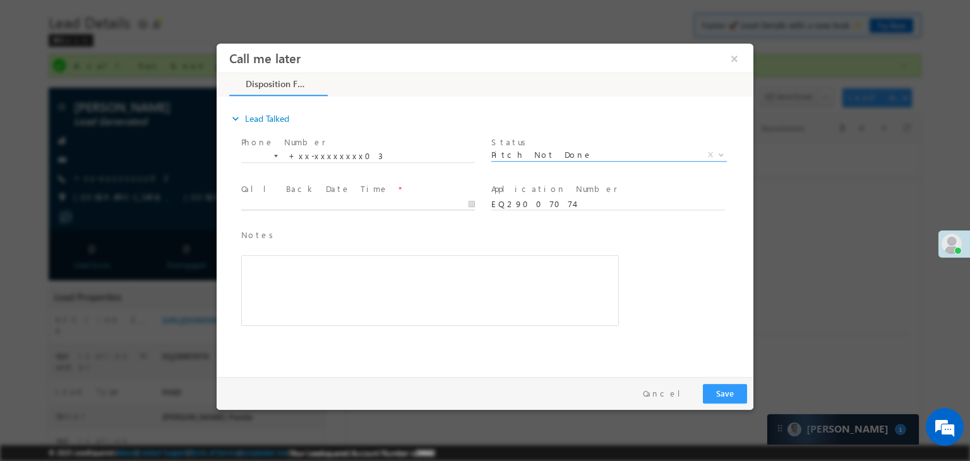
type input "09/16/25 10:01 AM"
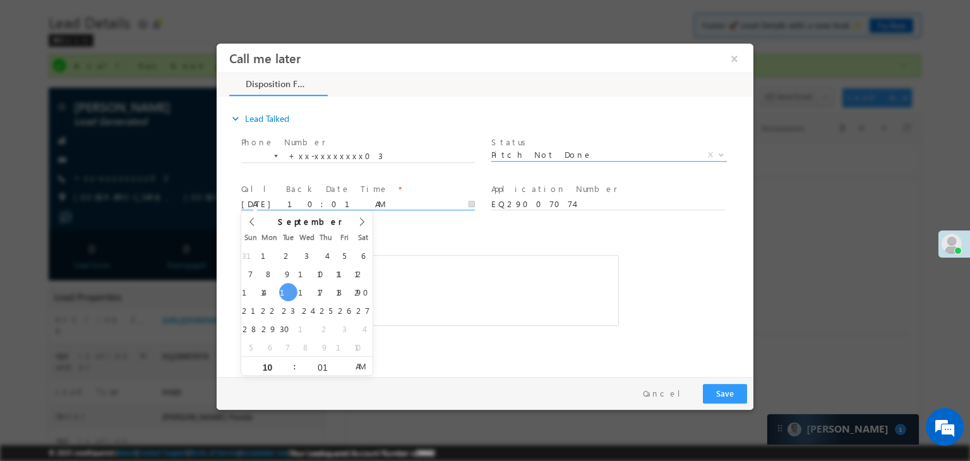
click at [424, 206] on input "09/16/25 10:01 AM" at bounding box center [358, 204] width 234 height 13
click at [727, 391] on button "Save" at bounding box center [725, 394] width 44 height 20
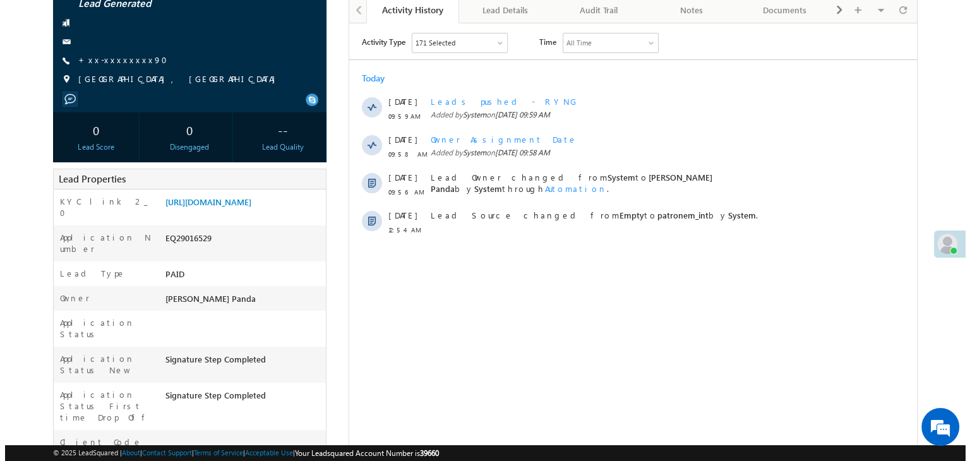
scroll to position [126, 0]
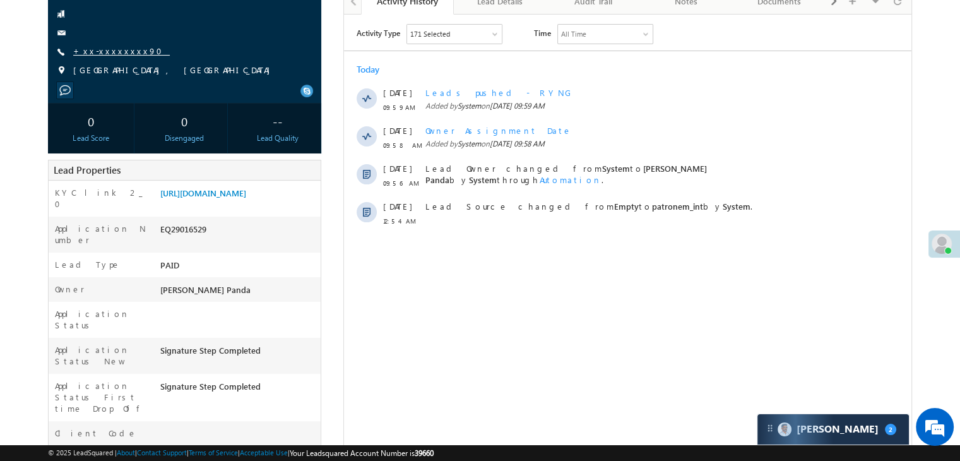
click at [93, 51] on link "+xx-xxxxxxxx90" at bounding box center [121, 50] width 97 height 11
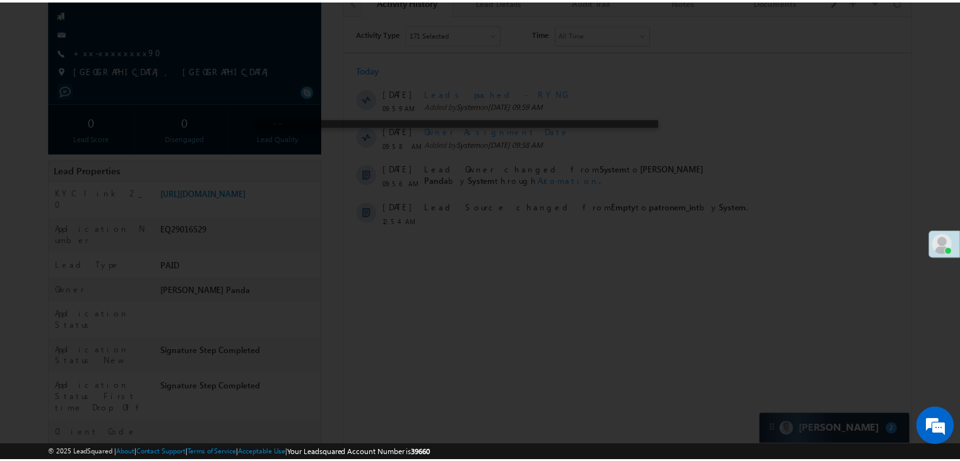
scroll to position [0, 0]
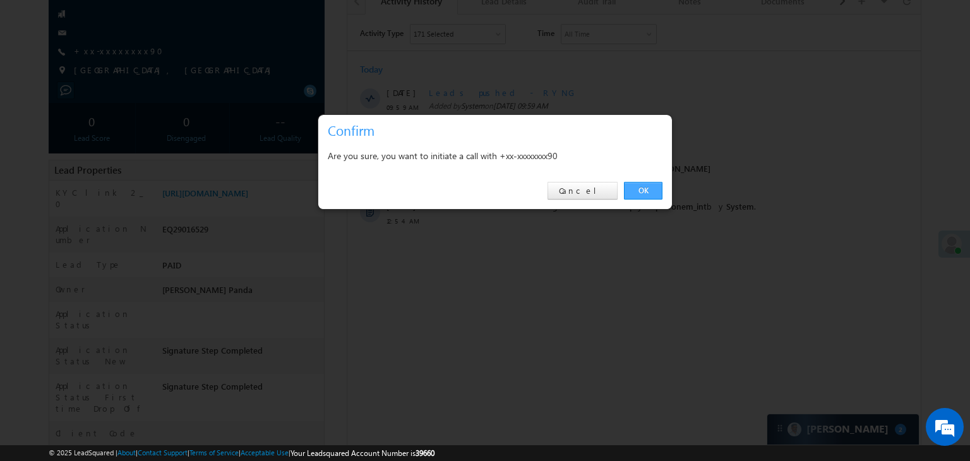
click at [638, 193] on link "OK" at bounding box center [643, 191] width 39 height 18
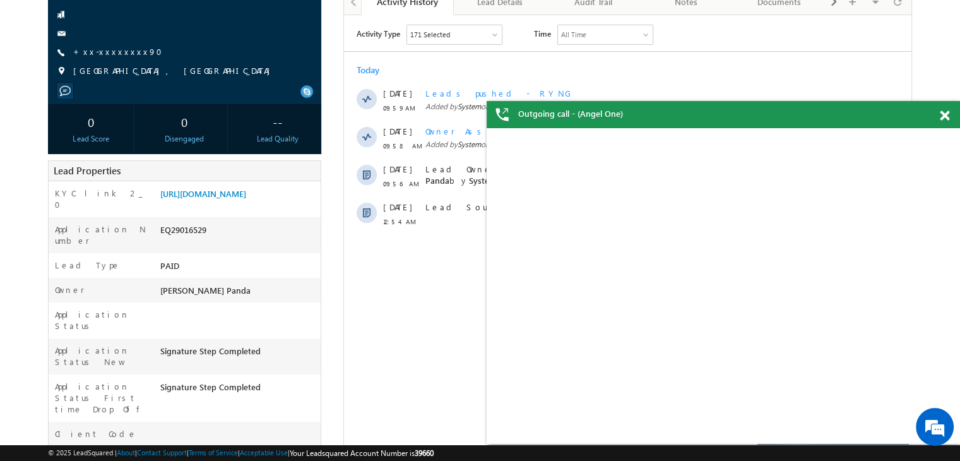
scroll to position [286, 0]
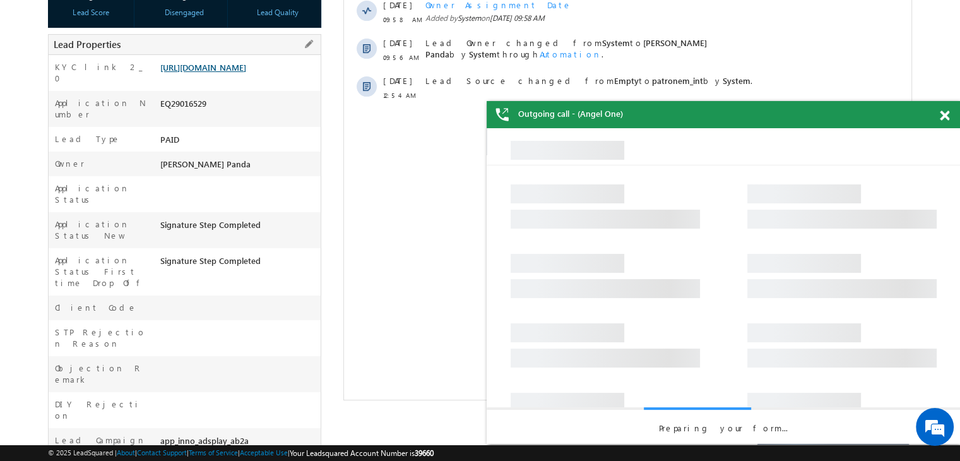
click at [246, 71] on link "https://angelbroking1-pk3em7sa.customui-test.leadsquared.com?leadId=174fb00e-aa…" at bounding box center [203, 67] width 86 height 11
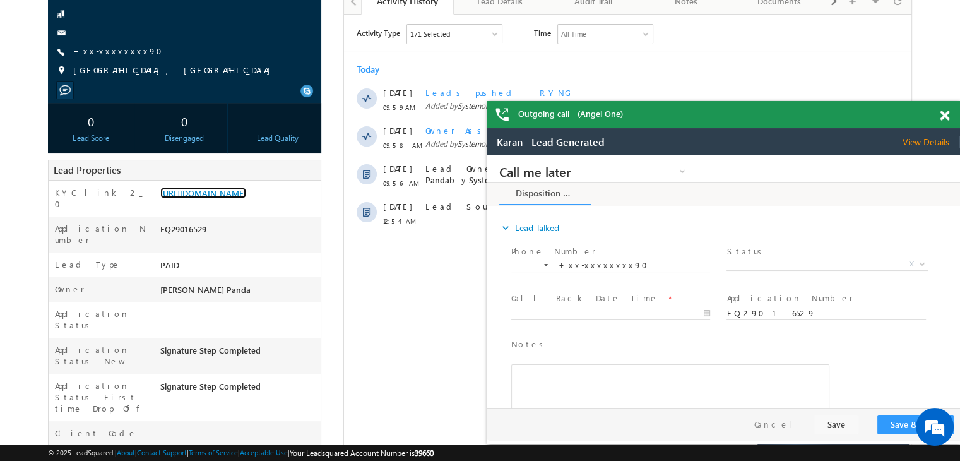
scroll to position [160, 0]
click at [105, 45] on div "Karan Lead Generated +xx-xxxxxxxx90" at bounding box center [184, 29] width 261 height 110
click at [104, 51] on link "+xx-xxxxxxxx90" at bounding box center [121, 51] width 97 height 11
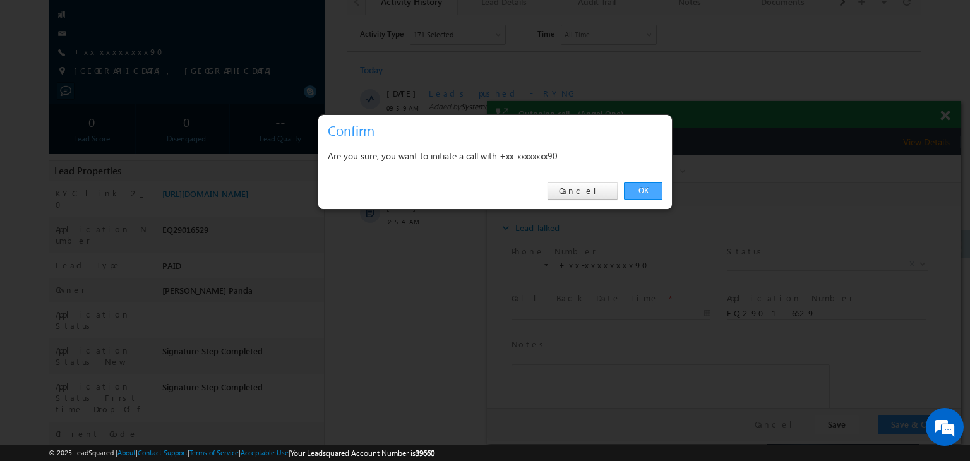
click at [637, 188] on link "OK" at bounding box center [643, 191] width 39 height 18
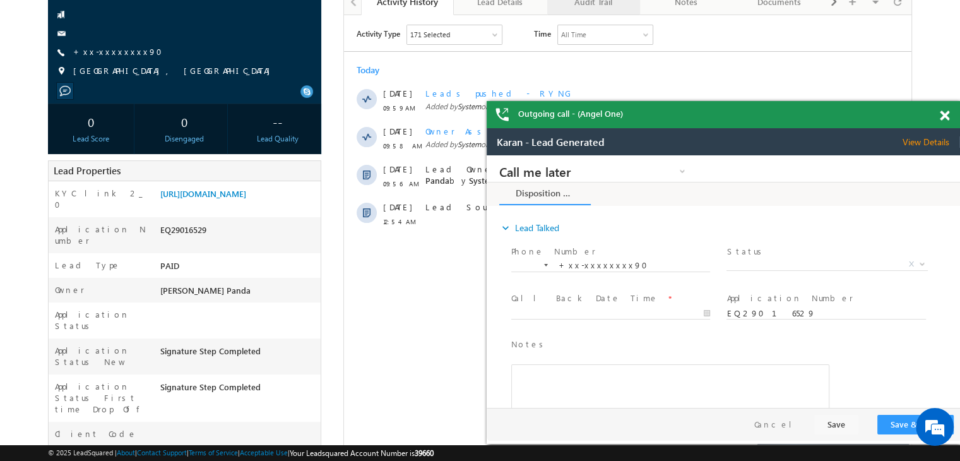
scroll to position [0, 0]
click at [102, 52] on link "+xx-xxxxxxxx90" at bounding box center [121, 51] width 97 height 11
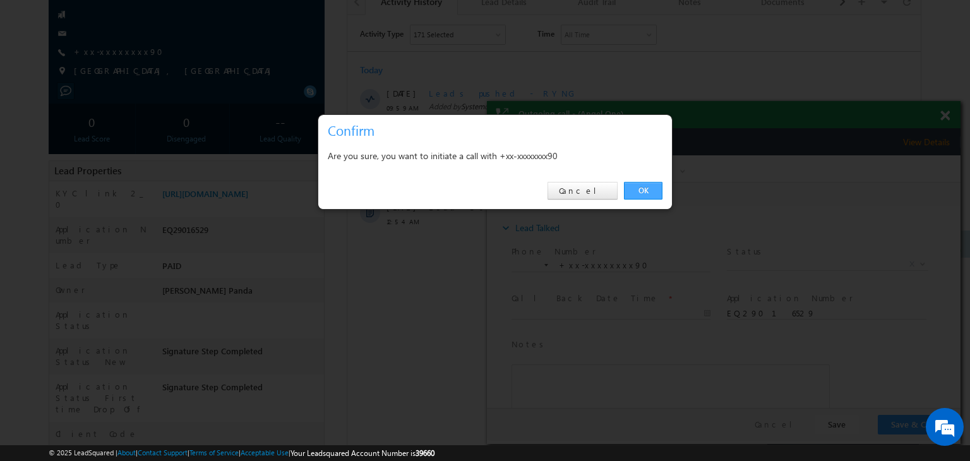
click at [655, 187] on link "OK" at bounding box center [643, 191] width 39 height 18
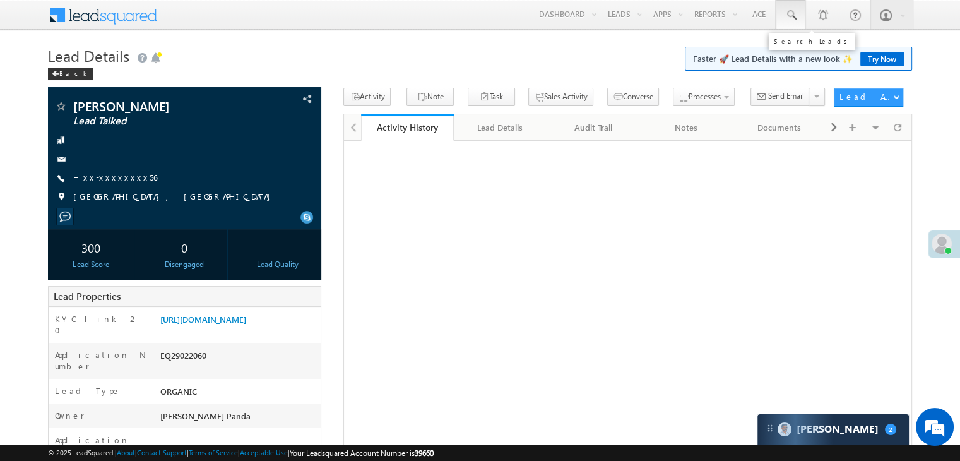
drag, startPoint x: 792, startPoint y: 12, endPoint x: 795, endPoint y: 26, distance: 14.2
click at [792, 12] on span at bounding box center [791, 15] width 13 height 13
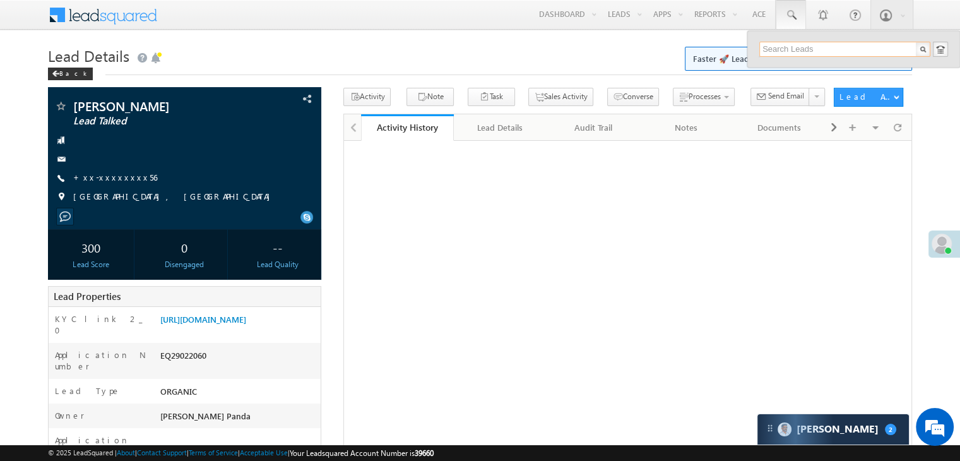
paste input "7551144991"
click at [780, 50] on input "7551144991" at bounding box center [844, 49] width 171 height 15
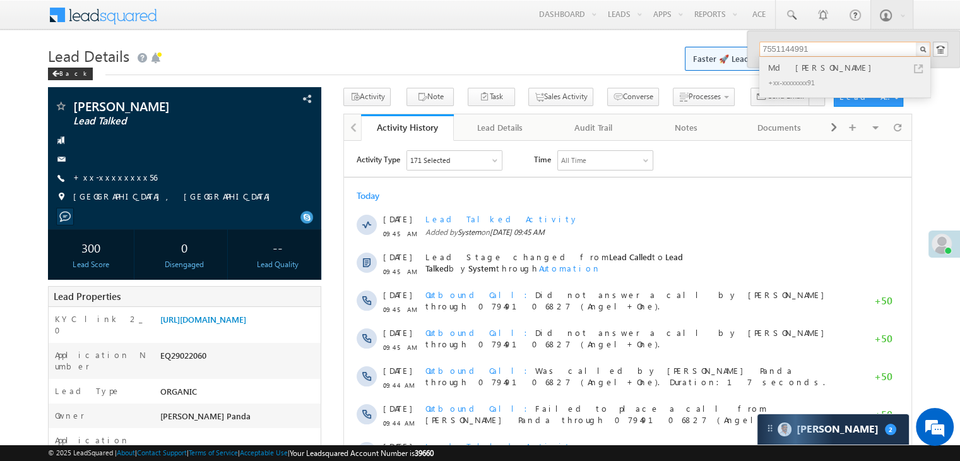
type input "7551144991"
click at [801, 67] on div "Md [PERSON_NAME]" at bounding box center [850, 68] width 169 height 14
click at [791, 64] on div "Md [PERSON_NAME]" at bounding box center [850, 68] width 169 height 14
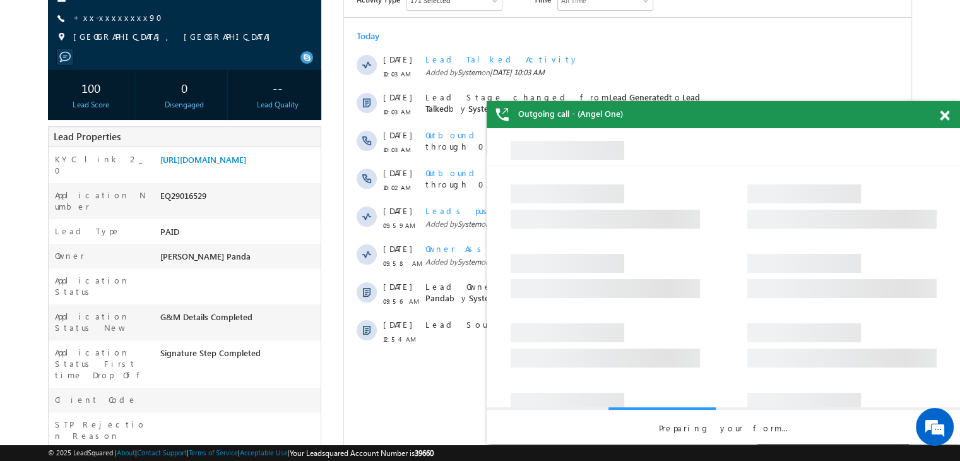
click at [945, 114] on span at bounding box center [944, 115] width 9 height 11
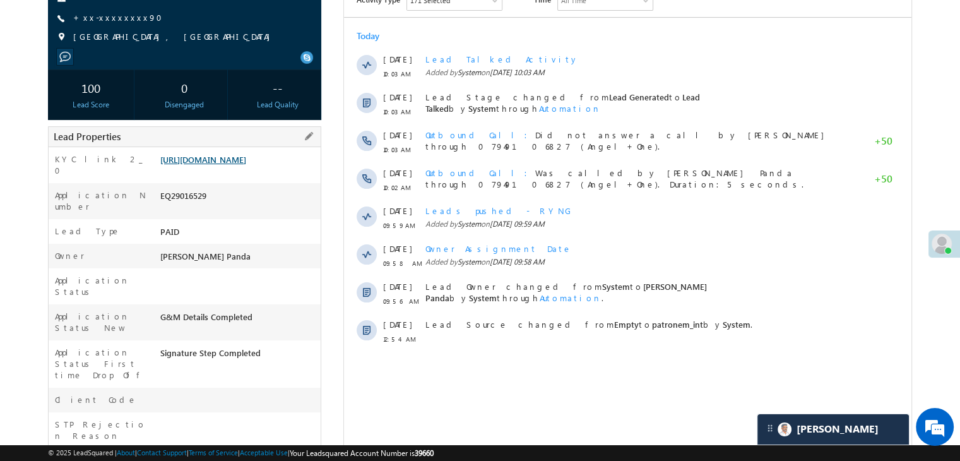
scroll to position [97, 0]
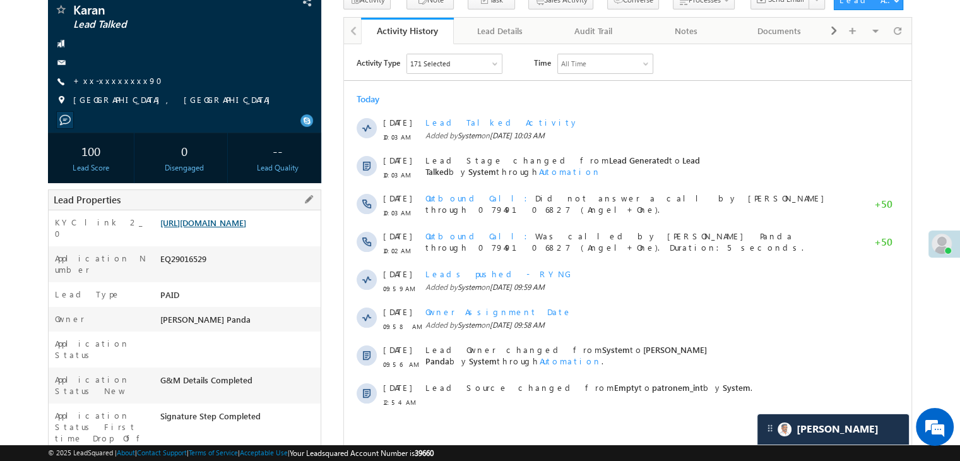
click at [245, 228] on link "https://angelbroking1-pk3em7sa.customui-test.leadsquared.com?leadId=174fb00e-aa…" at bounding box center [203, 222] width 86 height 11
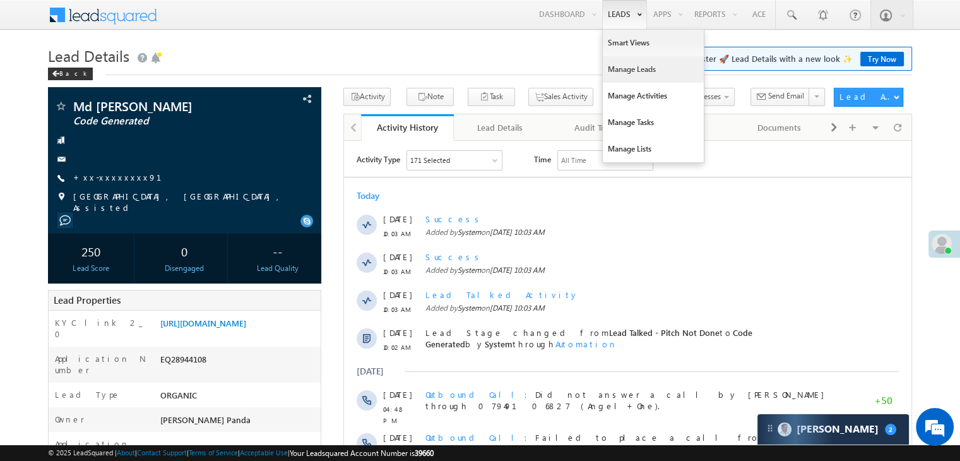
click at [619, 65] on link "Manage Leads" at bounding box center [653, 69] width 101 height 27
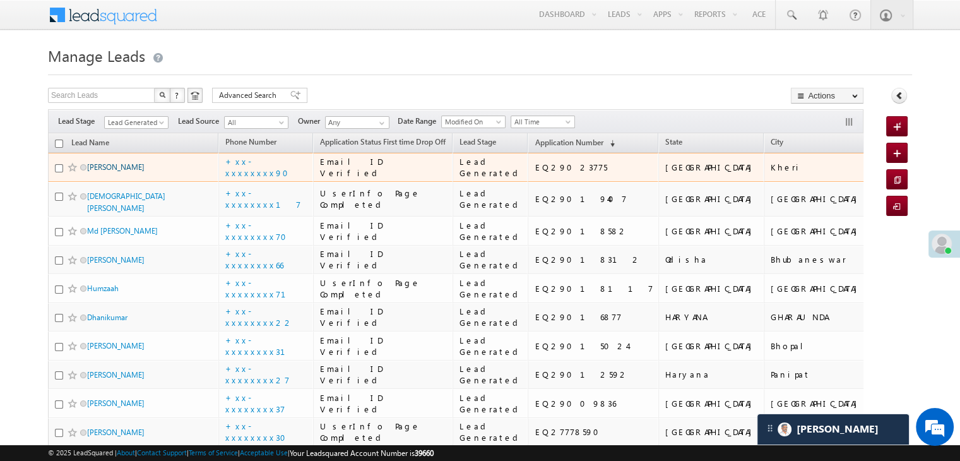
click at [98, 172] on link "Monu" at bounding box center [115, 166] width 57 height 9
click at [102, 172] on link "Monu" at bounding box center [115, 166] width 57 height 9
click at [99, 172] on link "Monu" at bounding box center [115, 166] width 57 height 9
click at [99, 172] on link "[PERSON_NAME]" at bounding box center [115, 166] width 57 height 9
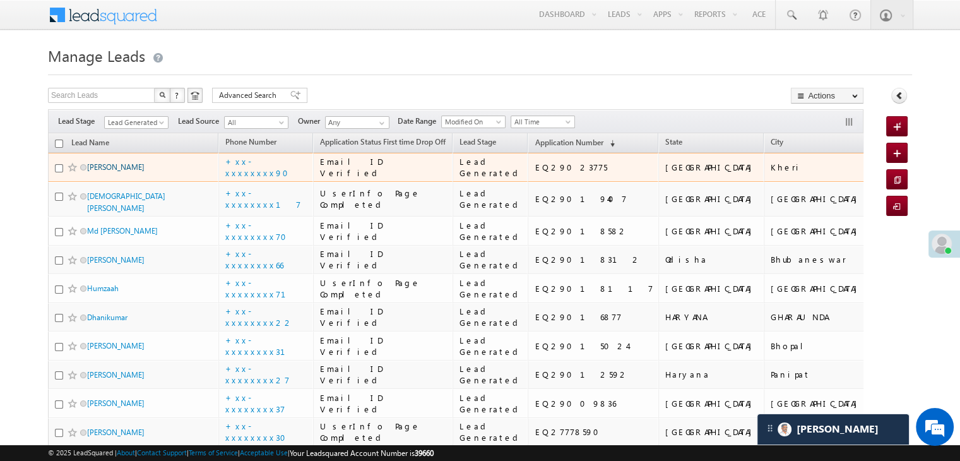
click at [99, 172] on link "[PERSON_NAME]" at bounding box center [115, 166] width 57 height 9
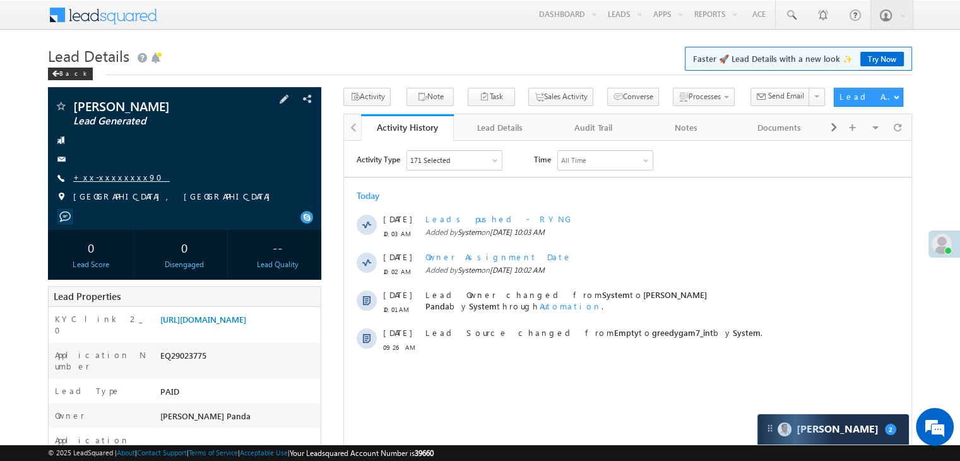
click at [104, 182] on link "+xx-xxxxxxxx90" at bounding box center [121, 177] width 97 height 11
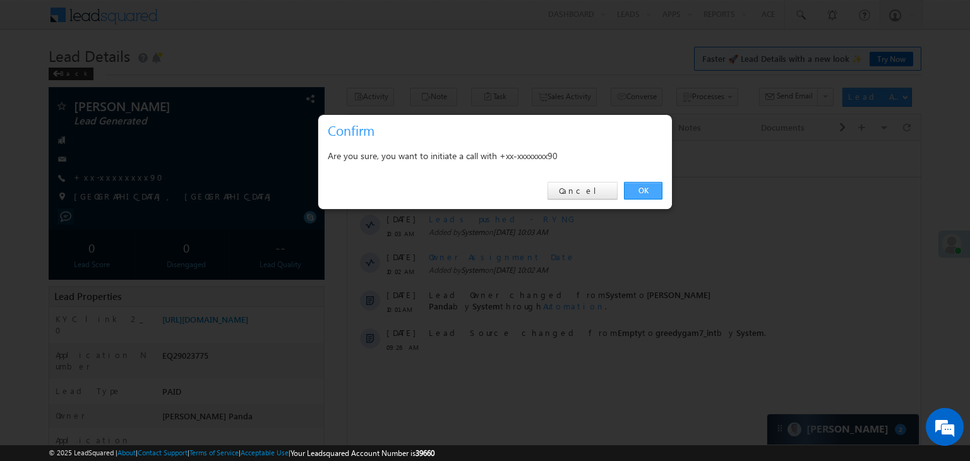
click at [633, 191] on link "OK" at bounding box center [643, 191] width 39 height 18
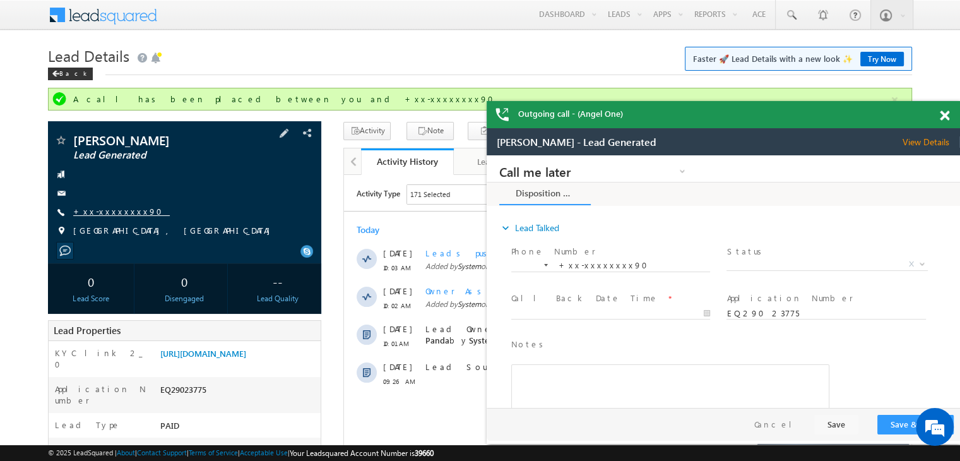
click at [110, 210] on link "+xx-xxxxxxxx90" at bounding box center [121, 211] width 97 height 11
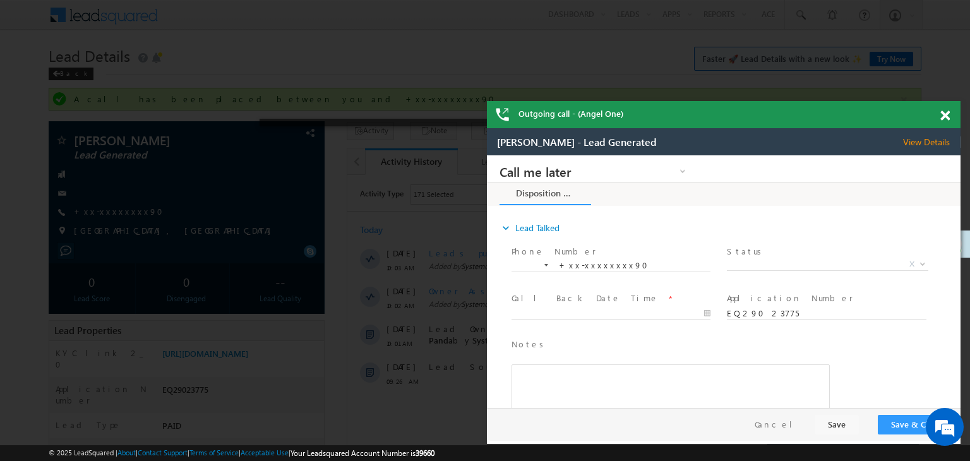
click at [947, 114] on span at bounding box center [944, 115] width 9 height 11
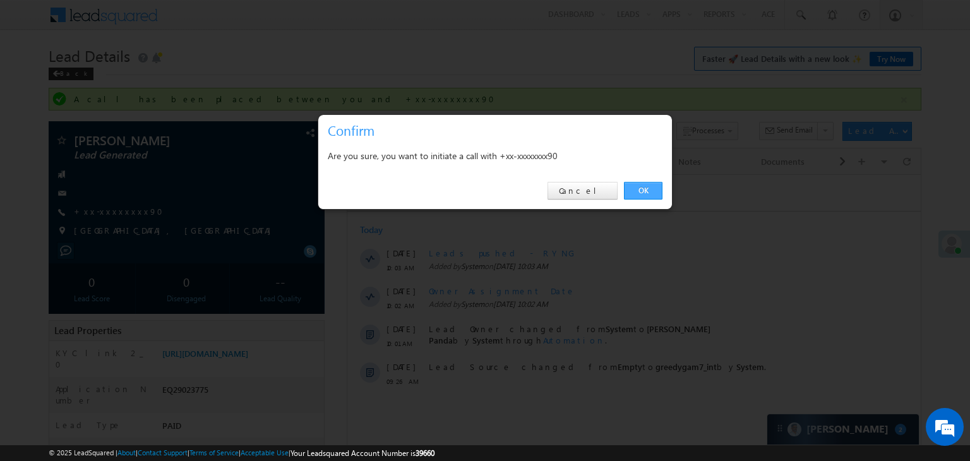
click at [647, 193] on link "OK" at bounding box center [643, 191] width 39 height 18
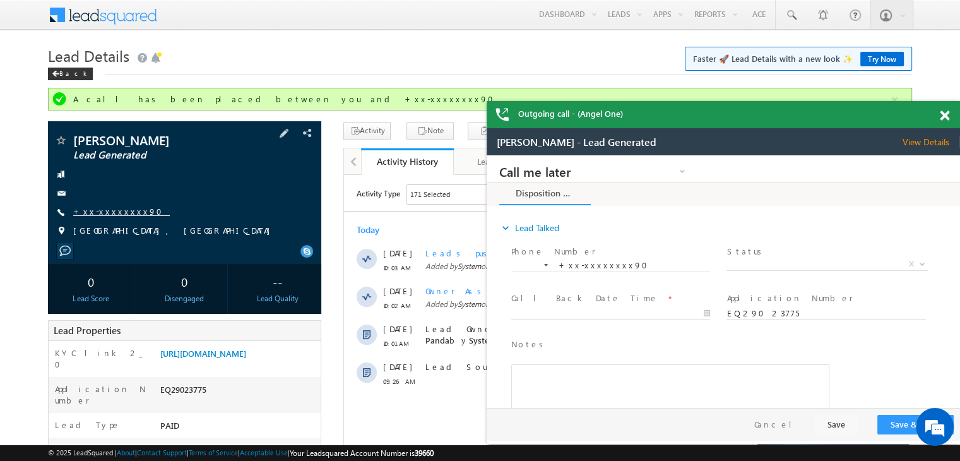
click at [102, 211] on link "+xx-xxxxxxxx90" at bounding box center [121, 211] width 97 height 11
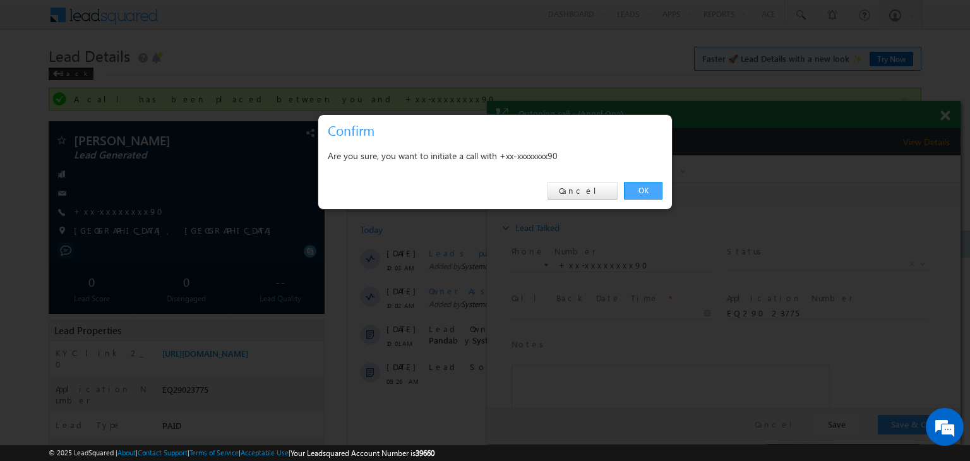
click at [644, 184] on link "OK" at bounding box center [643, 191] width 39 height 18
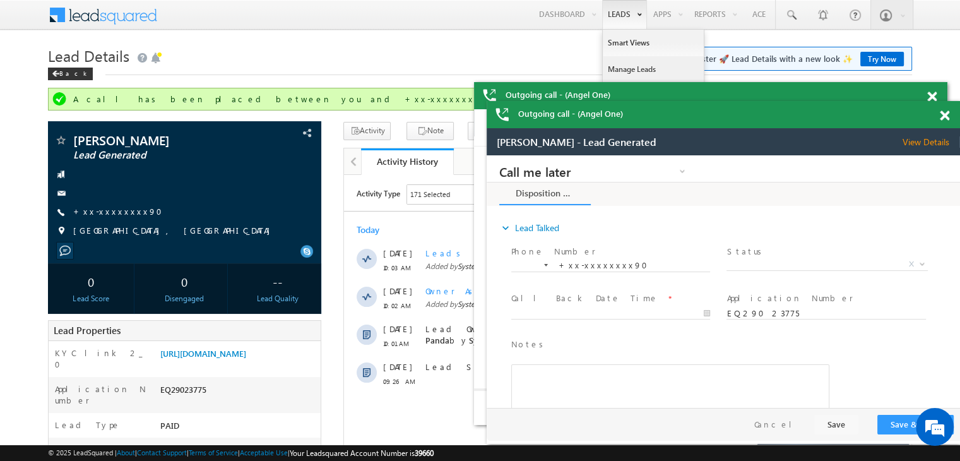
click at [631, 68] on link "Manage Leads" at bounding box center [653, 69] width 101 height 27
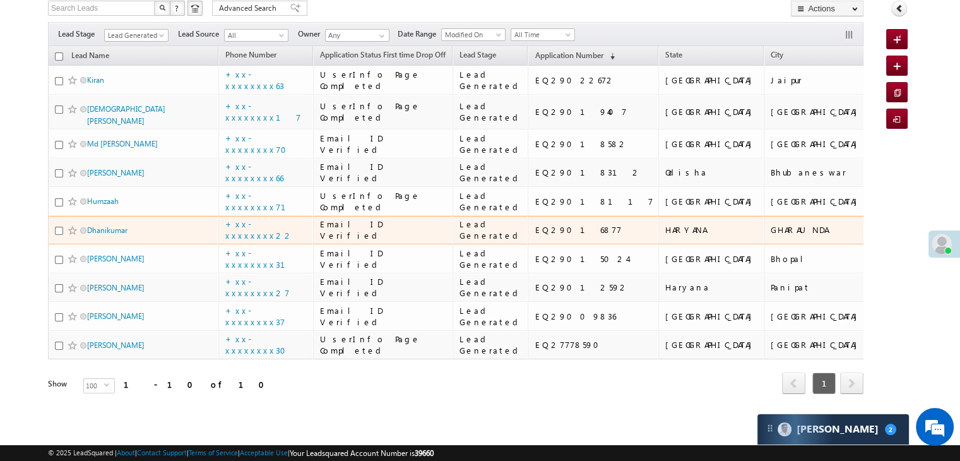
scroll to position [535, 0]
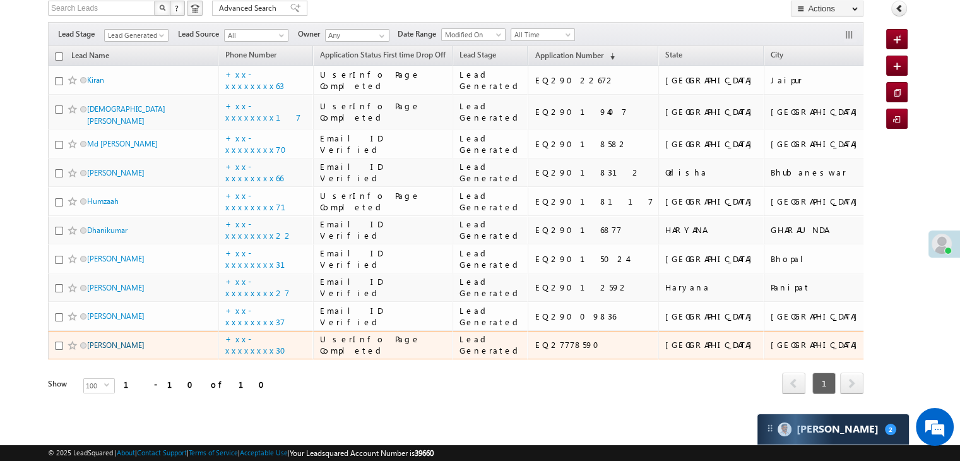
click at [111, 340] on link "[PERSON_NAME]" at bounding box center [115, 344] width 57 height 9
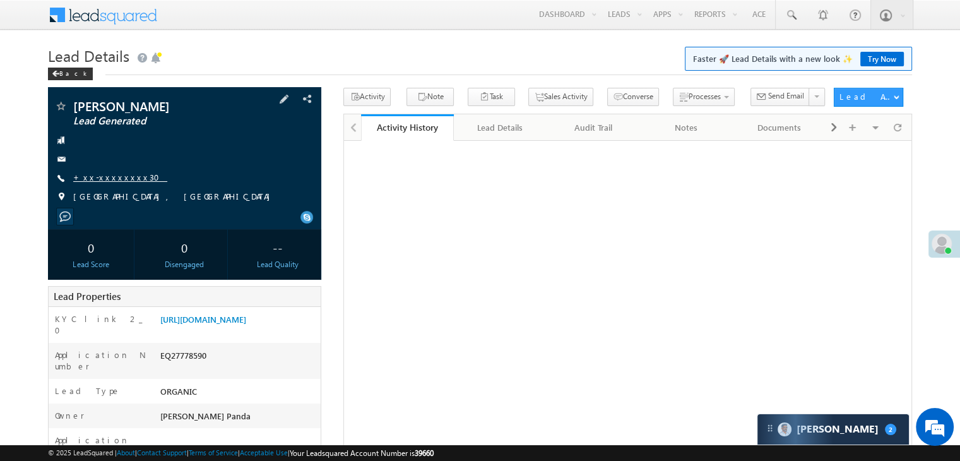
click at [114, 178] on link "+xx-xxxxxxxx30" at bounding box center [120, 177] width 94 height 11
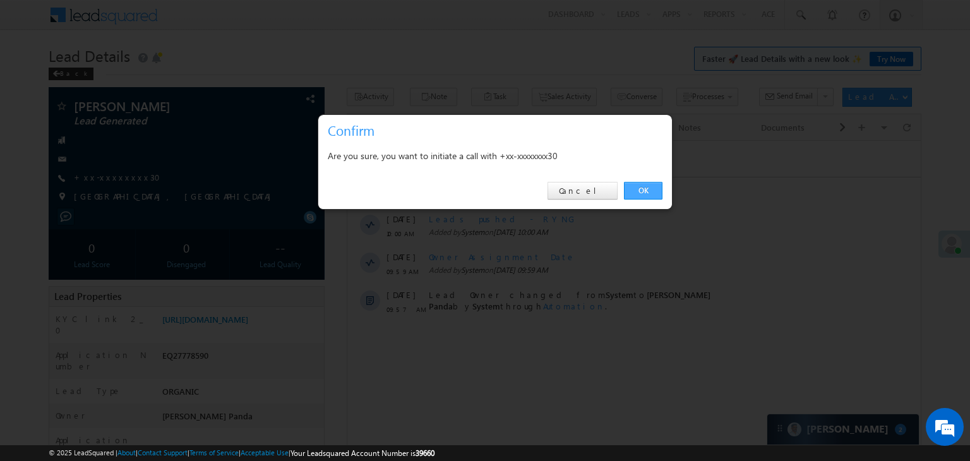
click at [641, 187] on link "OK" at bounding box center [643, 191] width 39 height 18
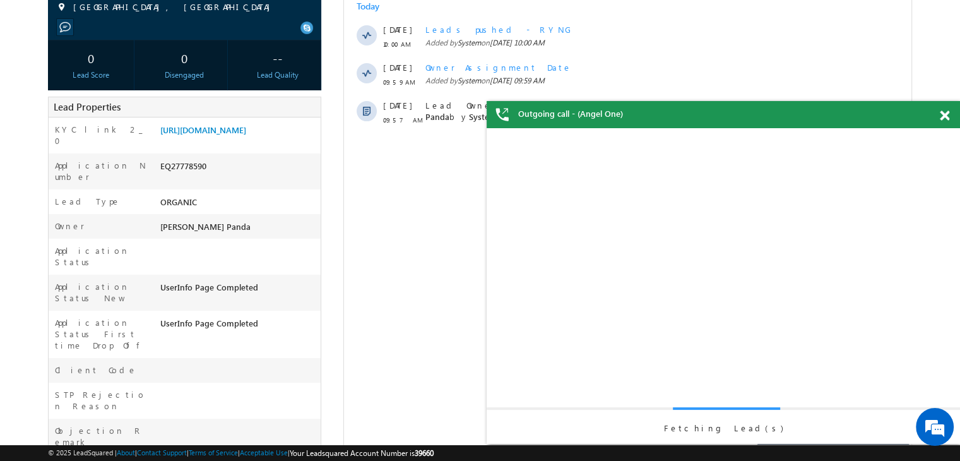
click at [944, 117] on span at bounding box center [944, 115] width 9 height 11
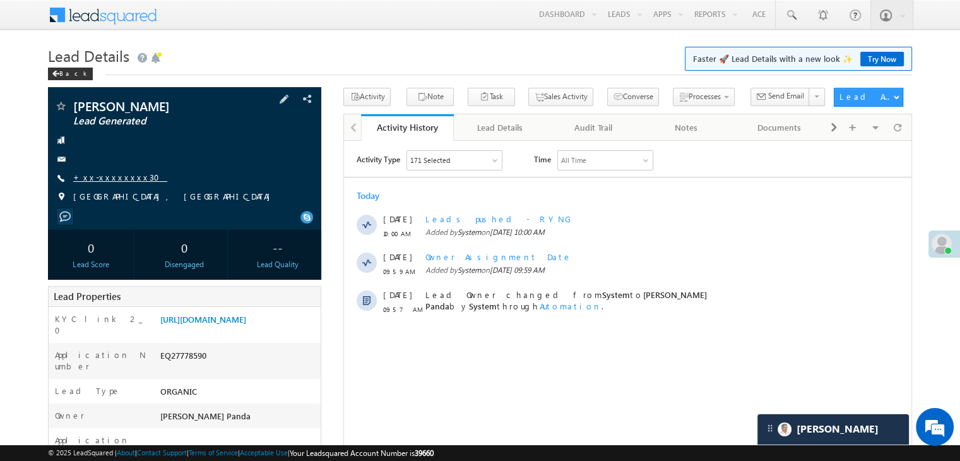
click at [102, 182] on link "+xx-xxxxxxxx30" at bounding box center [120, 177] width 94 height 11
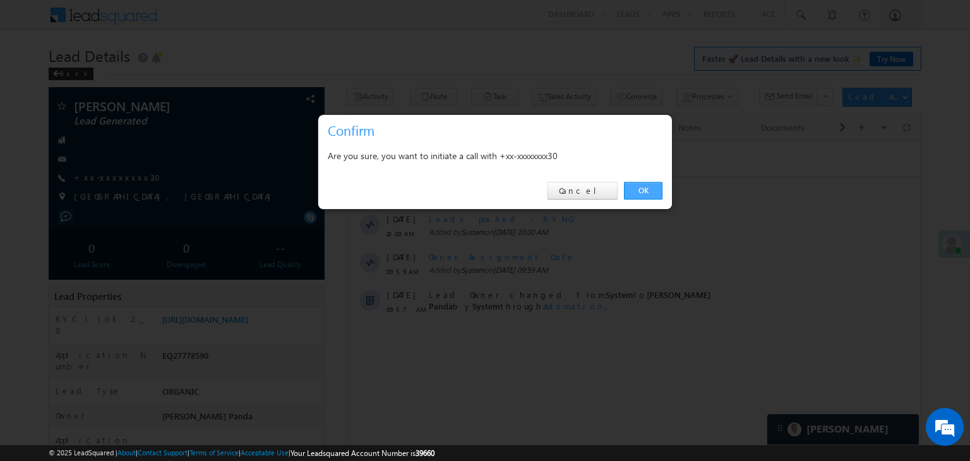
click at [639, 193] on link "OK" at bounding box center [643, 191] width 39 height 18
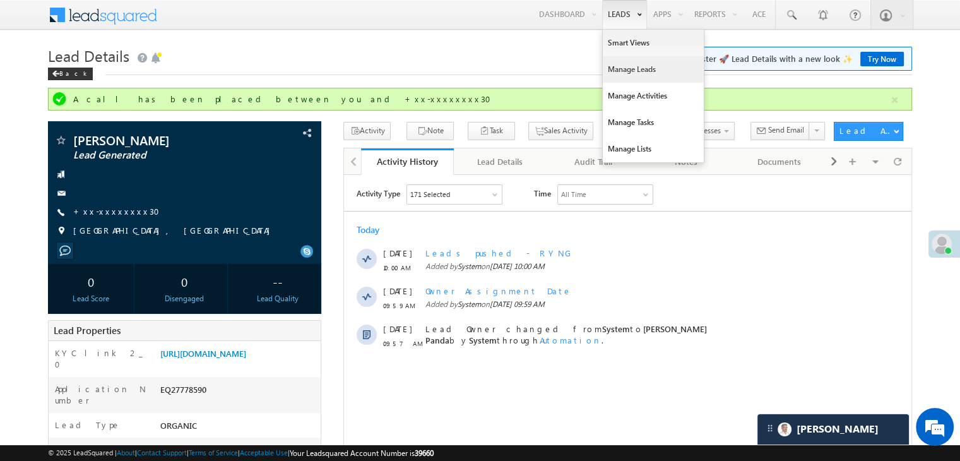
click at [617, 65] on link "Manage Leads" at bounding box center [653, 69] width 101 height 27
click at [610, 71] on link "Manage Leads" at bounding box center [653, 69] width 101 height 27
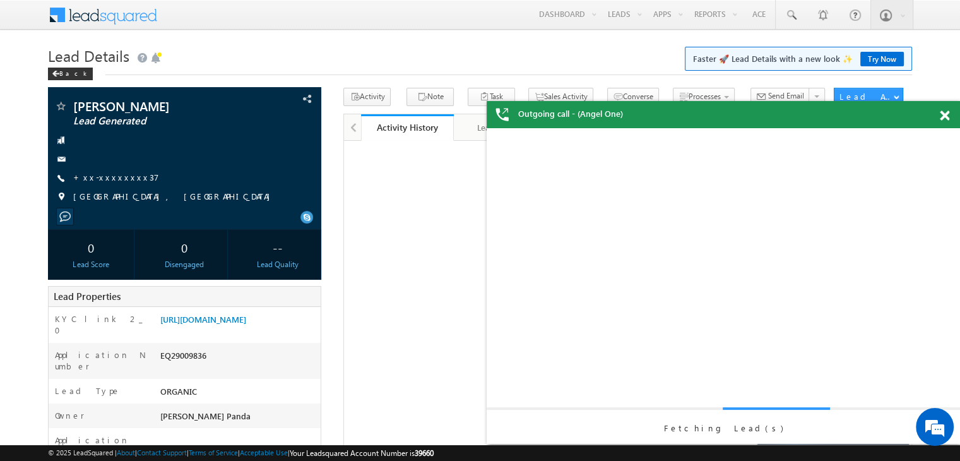
click at [945, 118] on span at bounding box center [944, 115] width 9 height 11
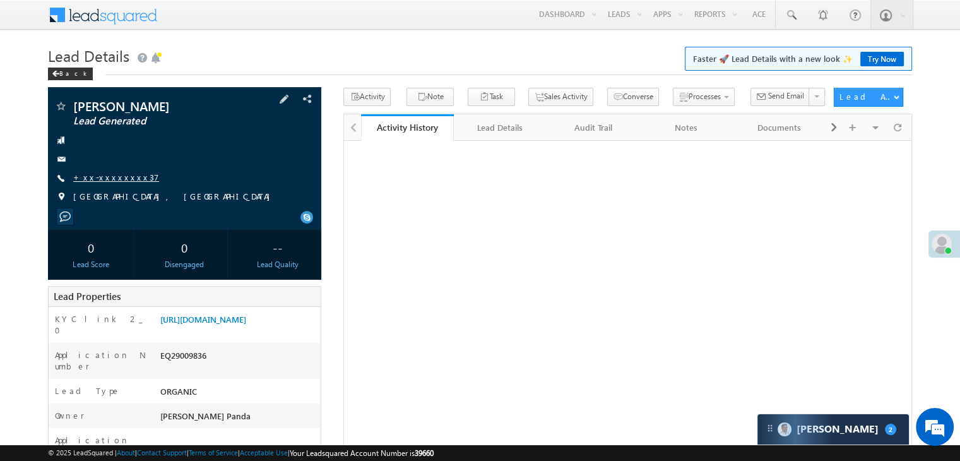
click at [119, 180] on link "+xx-xxxxxxxx37" at bounding box center [116, 177] width 86 height 11
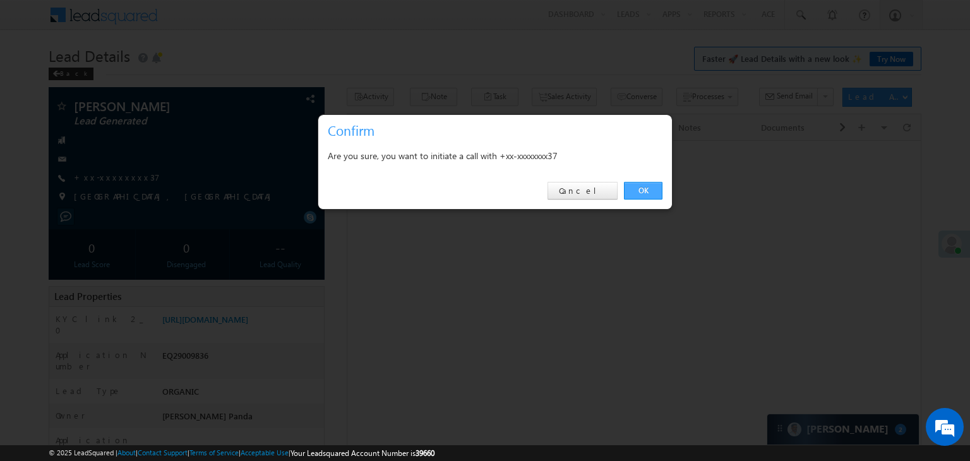
click at [648, 191] on link "OK" at bounding box center [643, 191] width 39 height 18
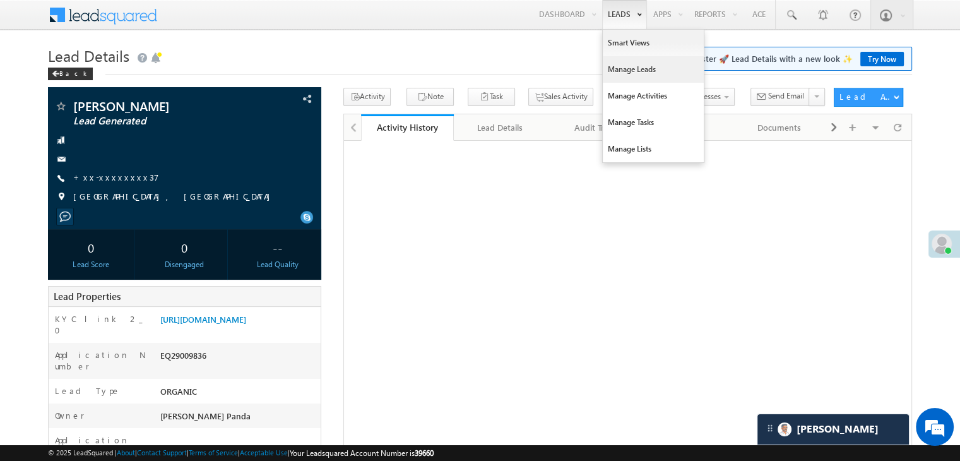
click at [621, 71] on link "Manage Leads" at bounding box center [653, 69] width 101 height 27
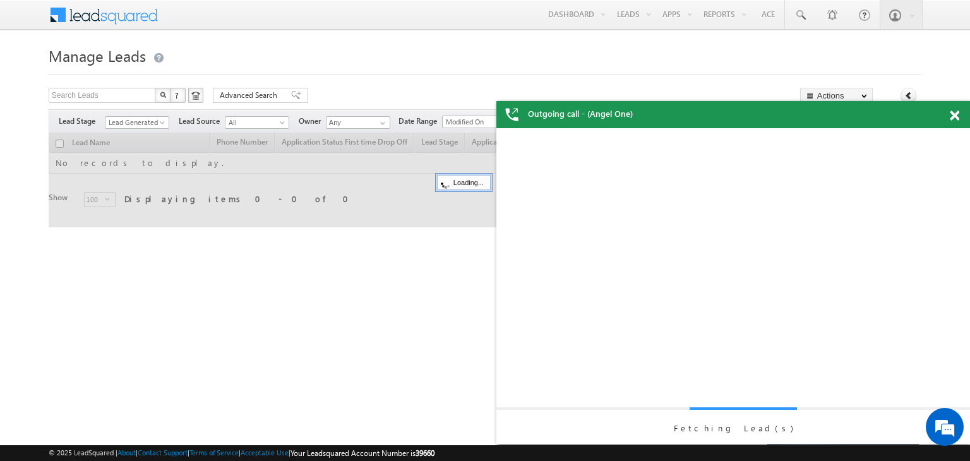
click at [955, 110] on span at bounding box center [954, 115] width 9 height 11
